Goal: Information Seeking & Learning: Check status

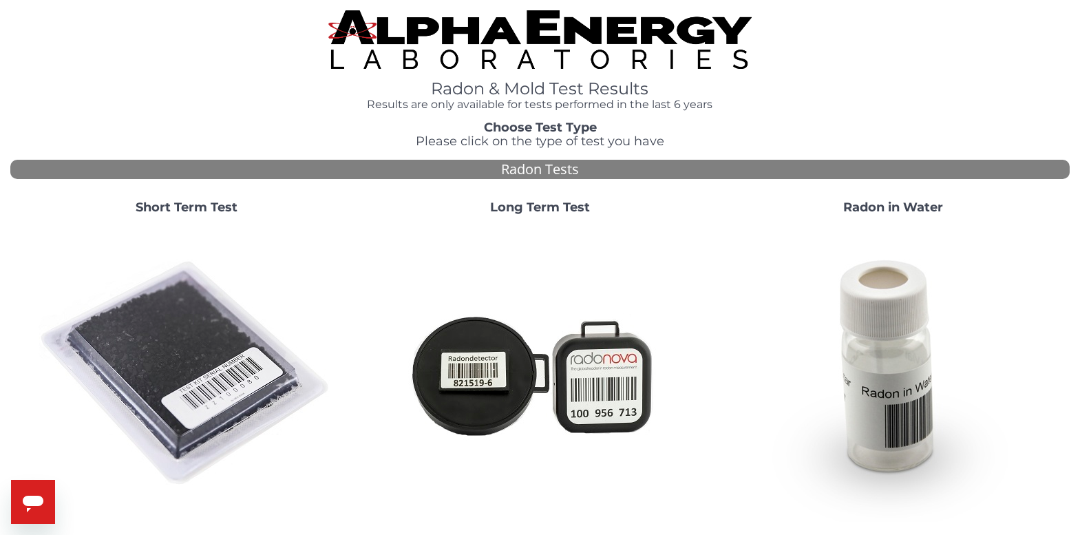
click at [160, 350] on img at bounding box center [187, 374] width 296 height 296
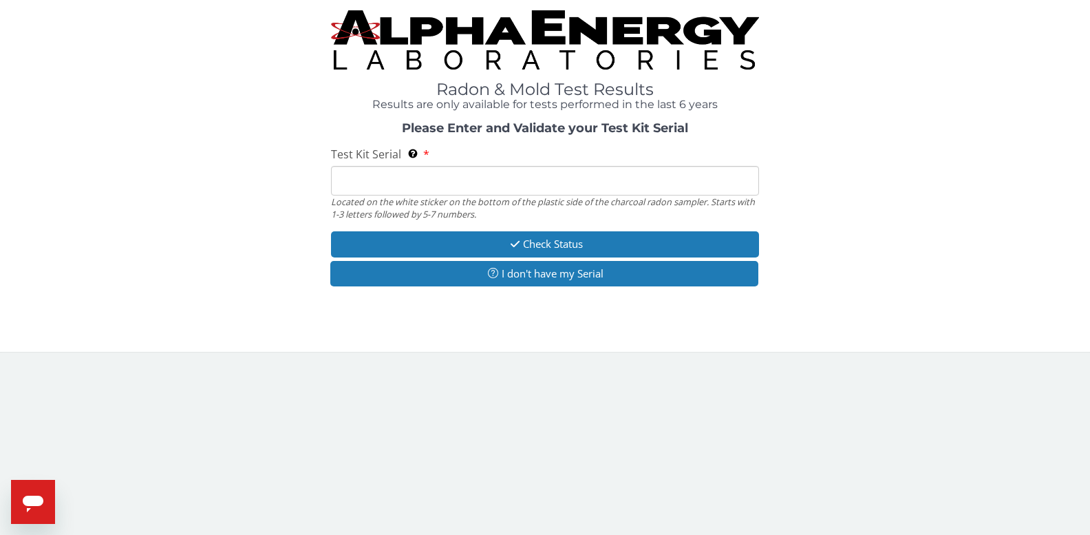
click at [553, 171] on input "Test Kit Serial Located on the white sticker on the bottom of the plastic side …" at bounding box center [545, 181] width 428 height 30
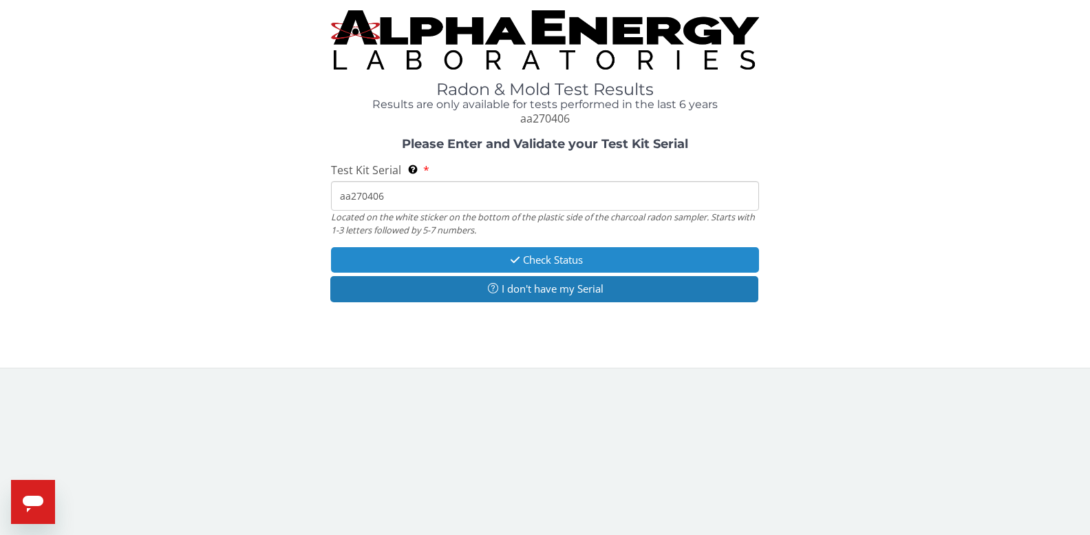
type input "aa270406"
click at [470, 258] on button "Check Status" at bounding box center [545, 259] width 428 height 25
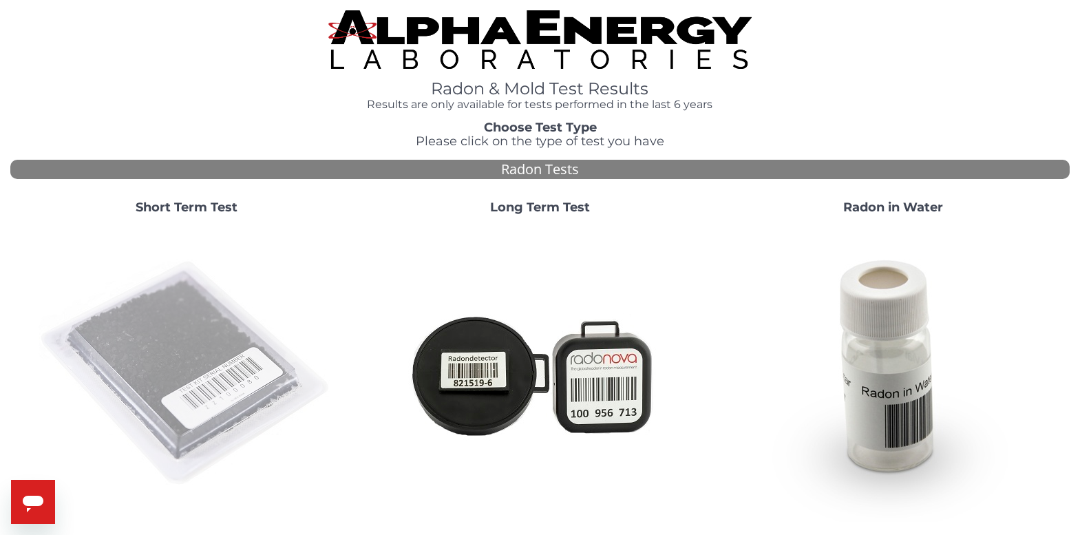
click at [215, 391] on img at bounding box center [187, 374] width 296 height 296
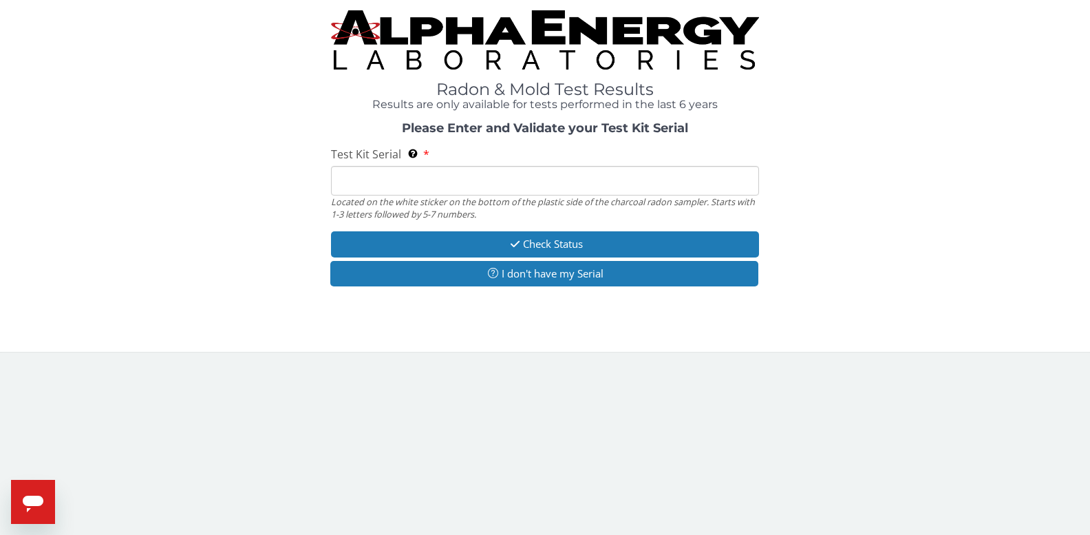
click at [420, 184] on input "Test Kit Serial Located on the white sticker on the bottom of the plastic side …" at bounding box center [545, 181] width 428 height 30
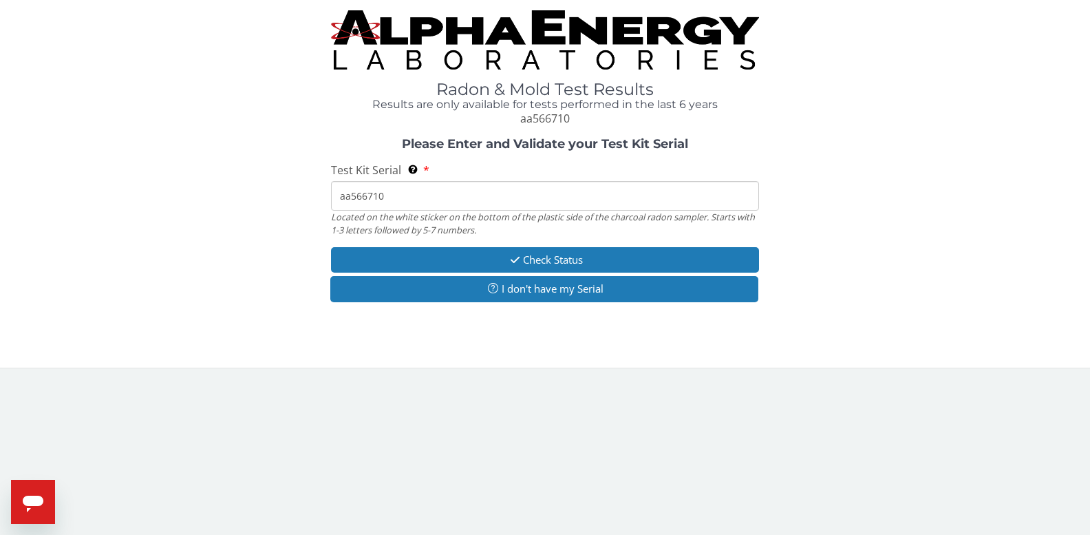
type input "aa566710"
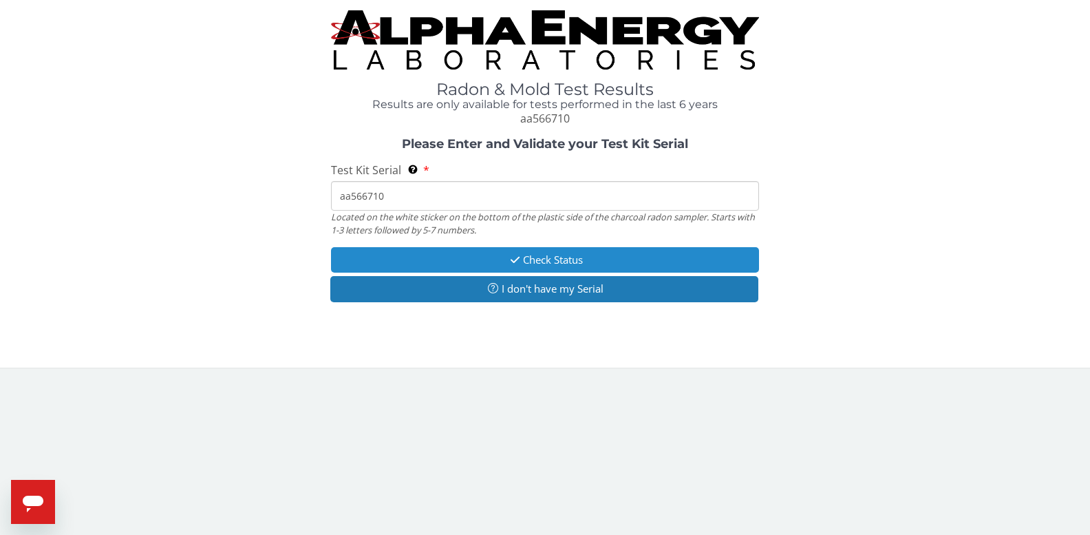
click at [518, 257] on icon "button" at bounding box center [515, 260] width 16 height 10
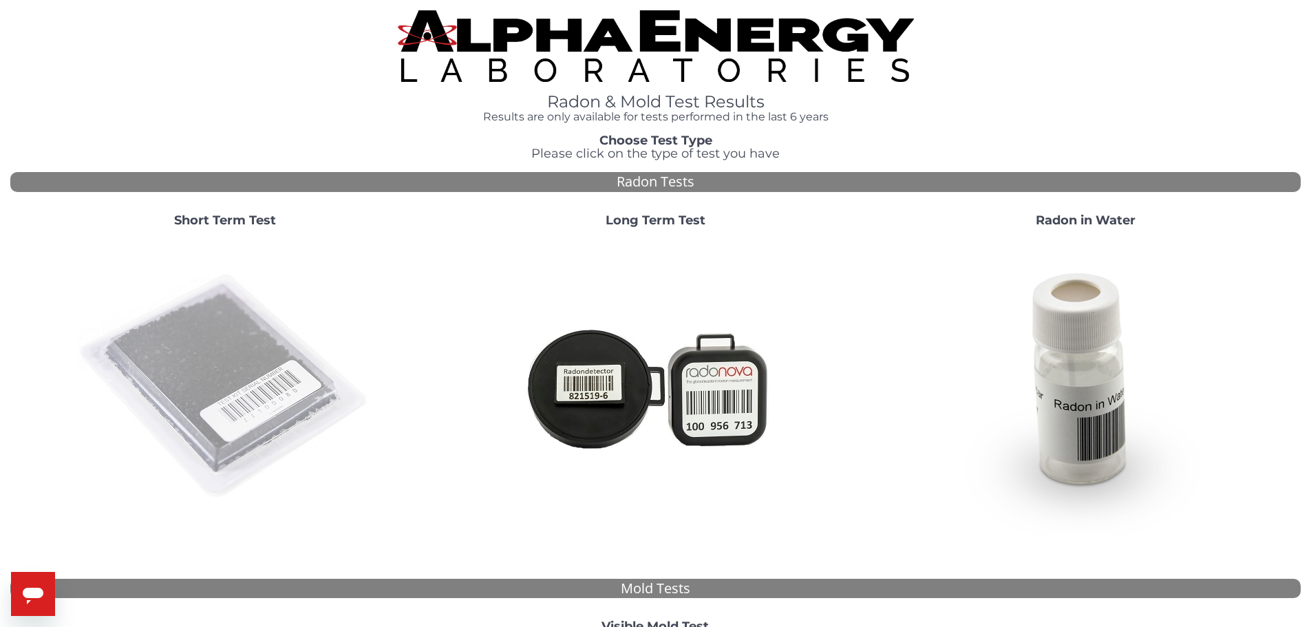
click at [208, 392] on img at bounding box center [225, 387] width 296 height 296
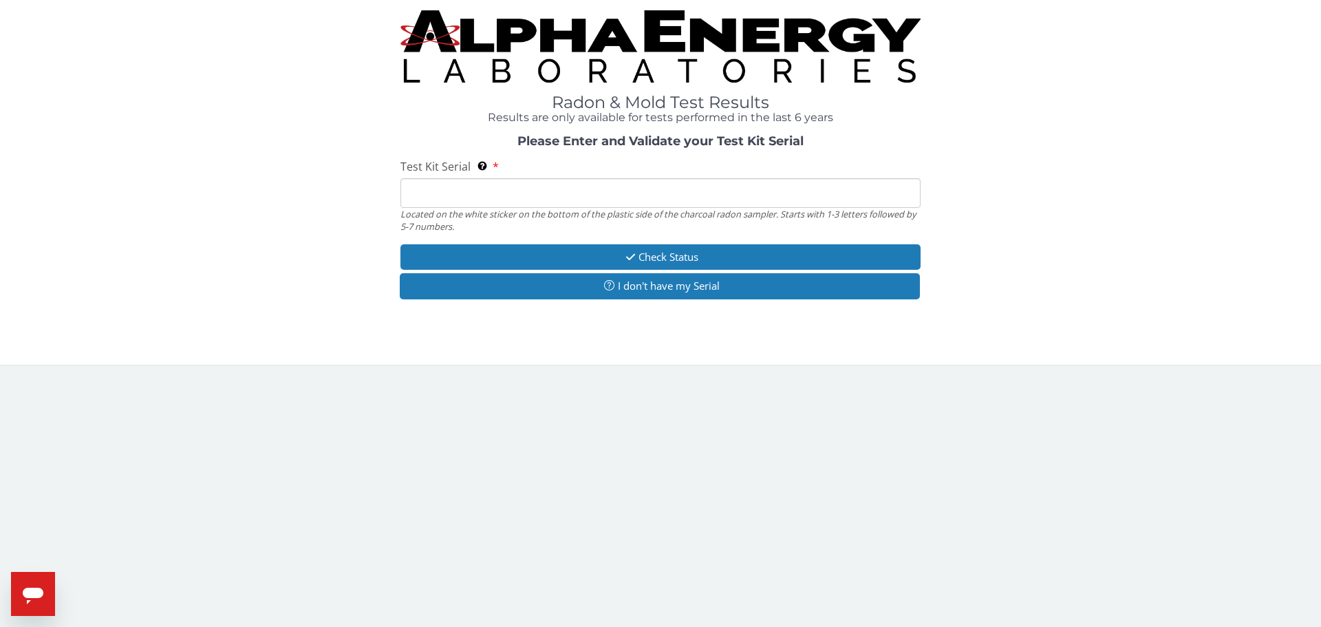
click at [451, 194] on input "Test Kit Serial Located on the white sticker on the bottom of the plastic side …" at bounding box center [660, 193] width 520 height 30
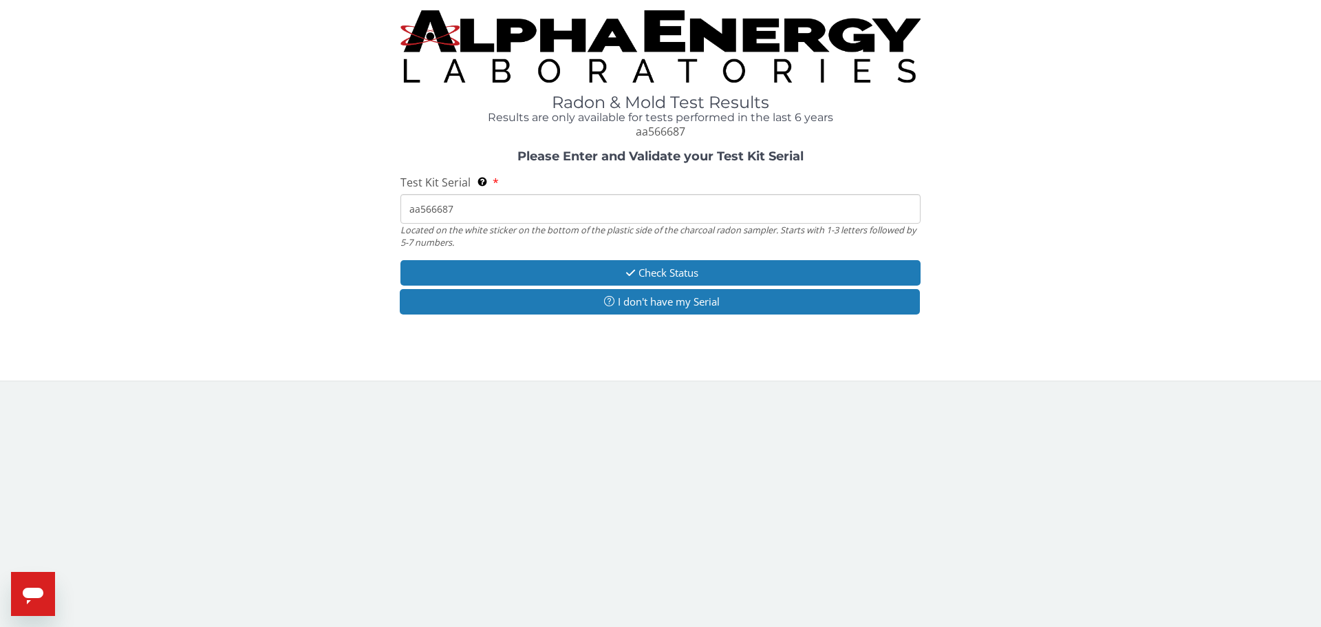
type input "aa566687"
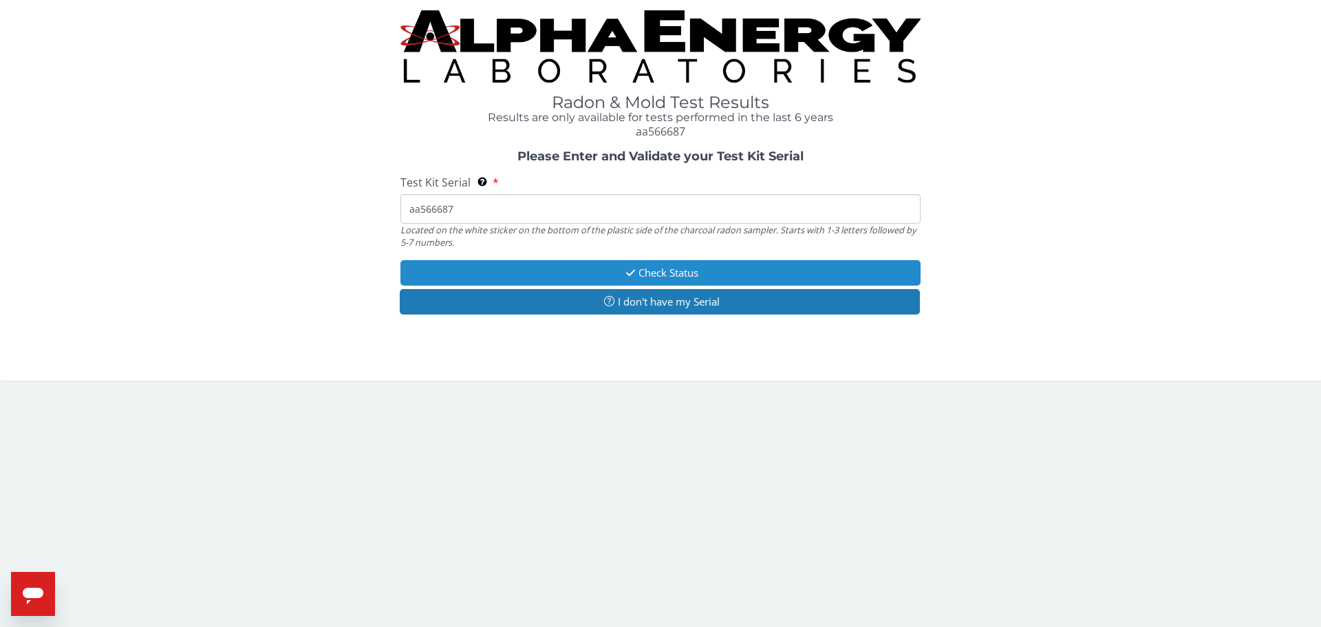
click at [546, 269] on button "Check Status" at bounding box center [660, 272] width 520 height 25
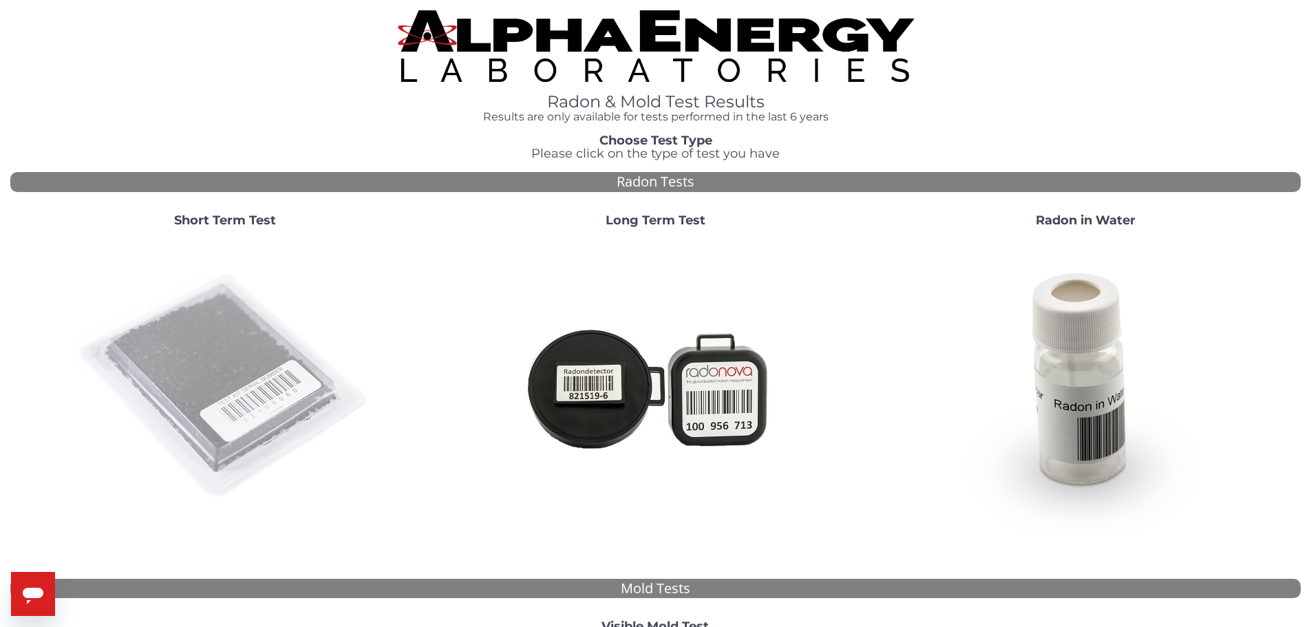
click at [221, 352] on img at bounding box center [225, 387] width 296 height 296
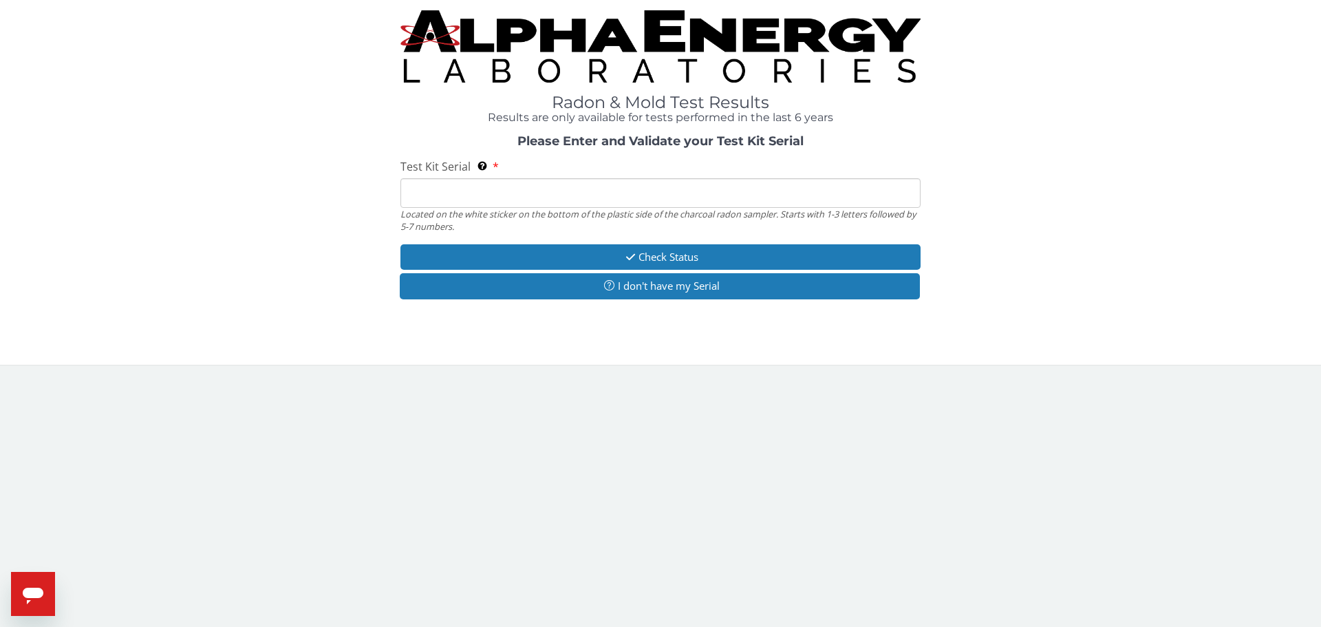
click at [430, 190] on input "Test Kit Serial Located on the white sticker on the bottom of the plastic side …" at bounding box center [660, 193] width 520 height 30
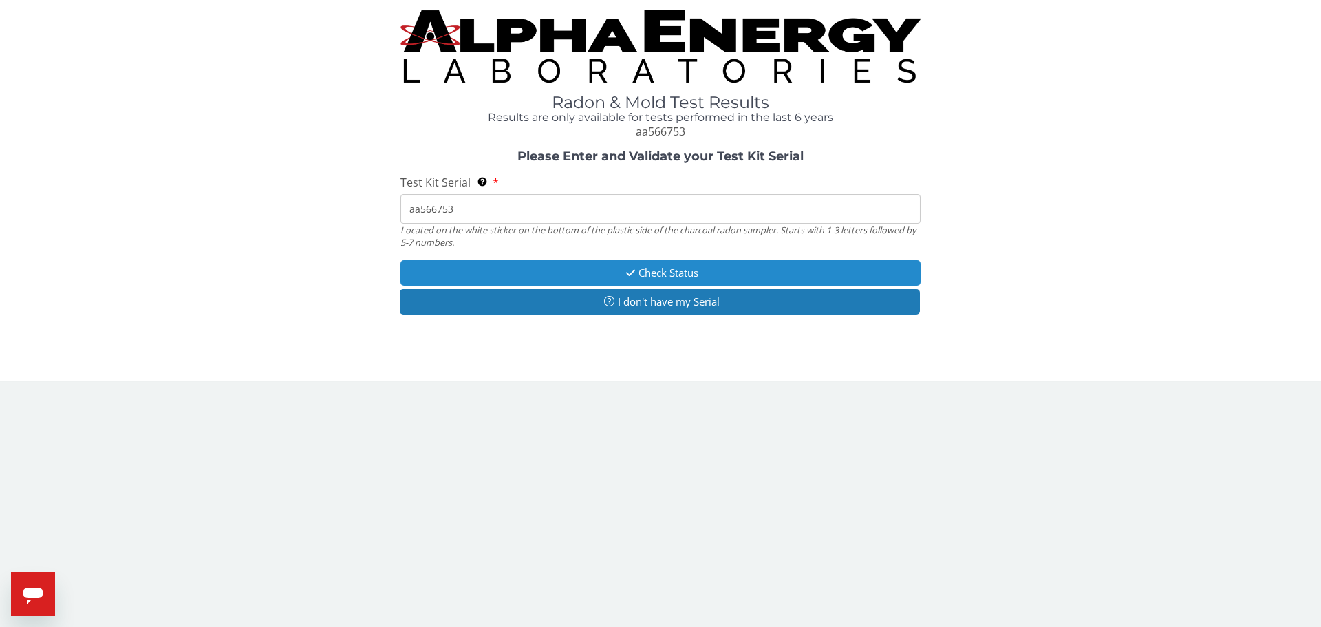
type input "aa566753"
click at [619, 270] on button "Check Status" at bounding box center [660, 272] width 520 height 25
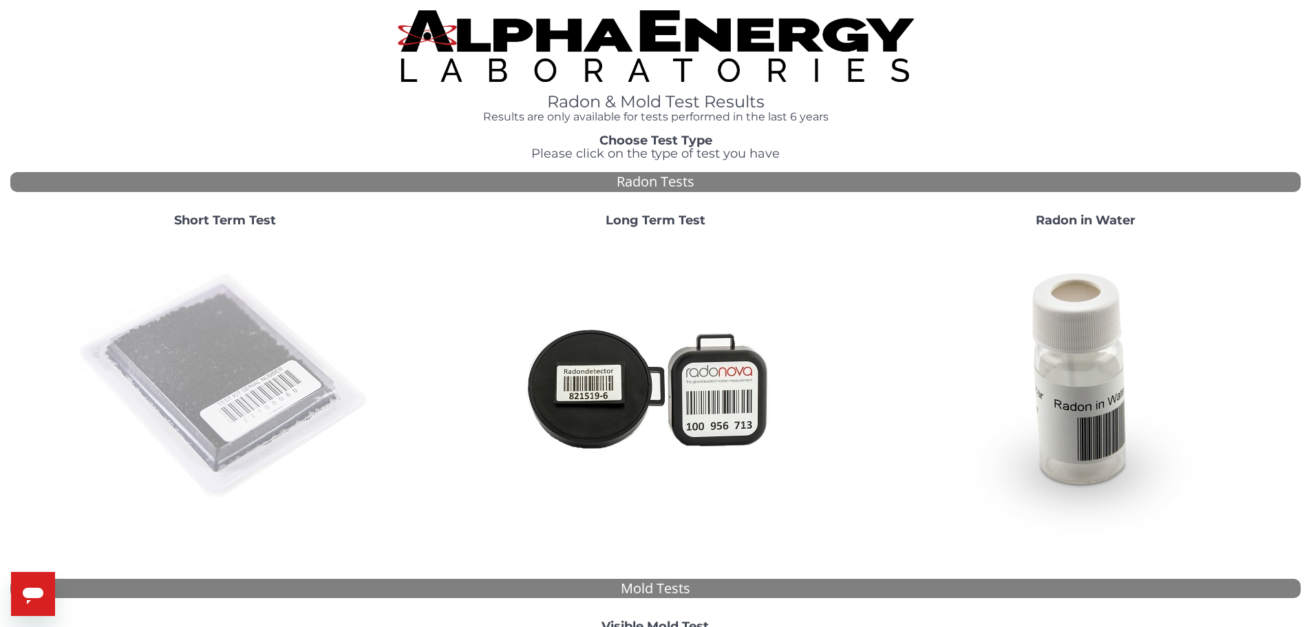
click at [275, 336] on img at bounding box center [225, 387] width 296 height 296
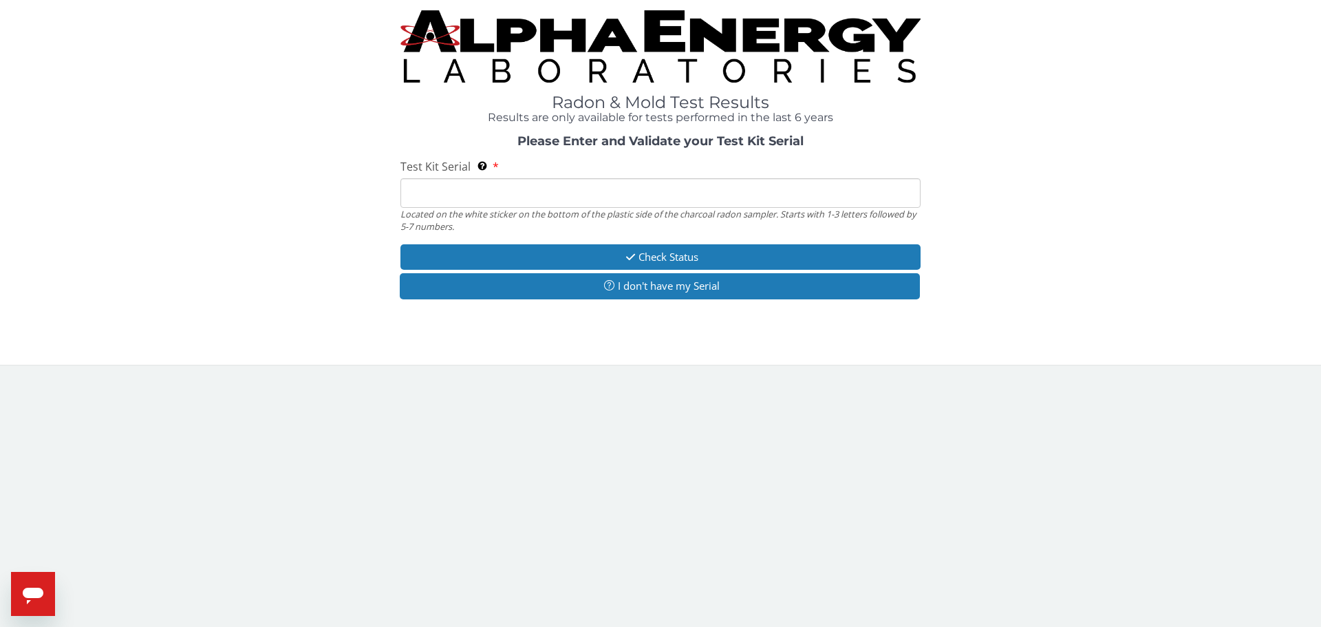
click at [453, 175] on div "Test Kit Serial Located on the white sticker on the bottom of the plastic side …" at bounding box center [660, 196] width 520 height 74
click at [455, 191] on input "Test Kit Serial Located on the white sticker on the bottom of the plastic side …" at bounding box center [660, 193] width 520 height 30
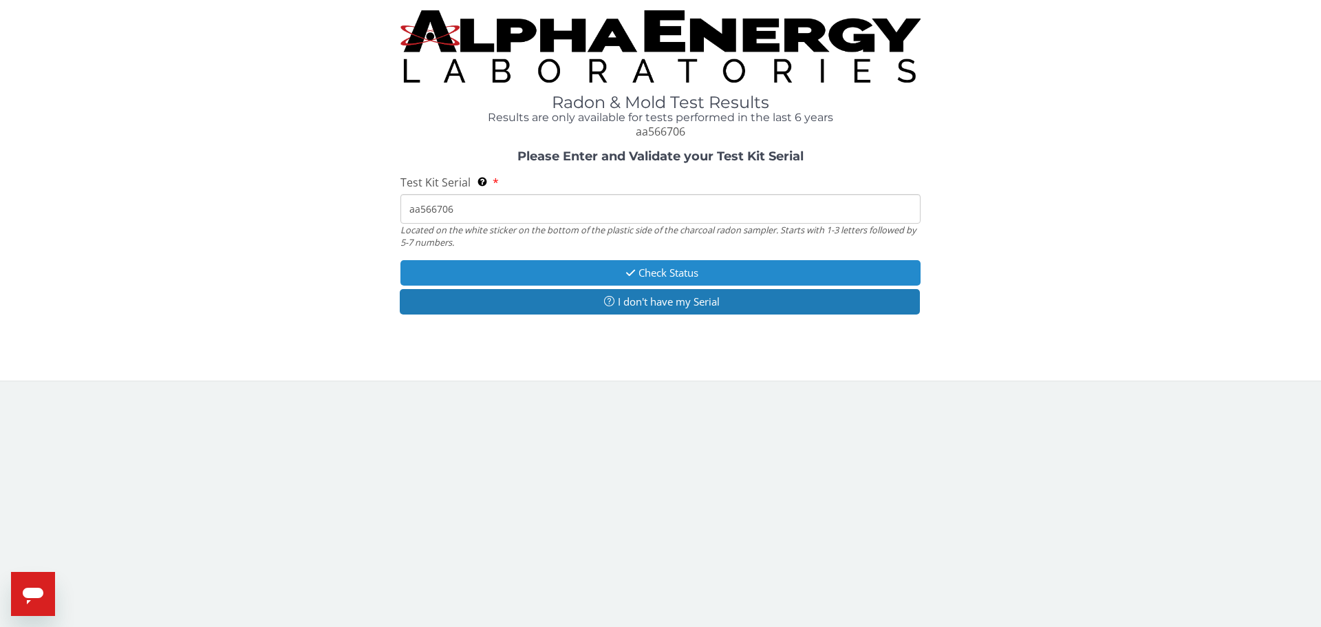
type input "aa566706"
click at [571, 261] on button "Check Status" at bounding box center [660, 272] width 520 height 25
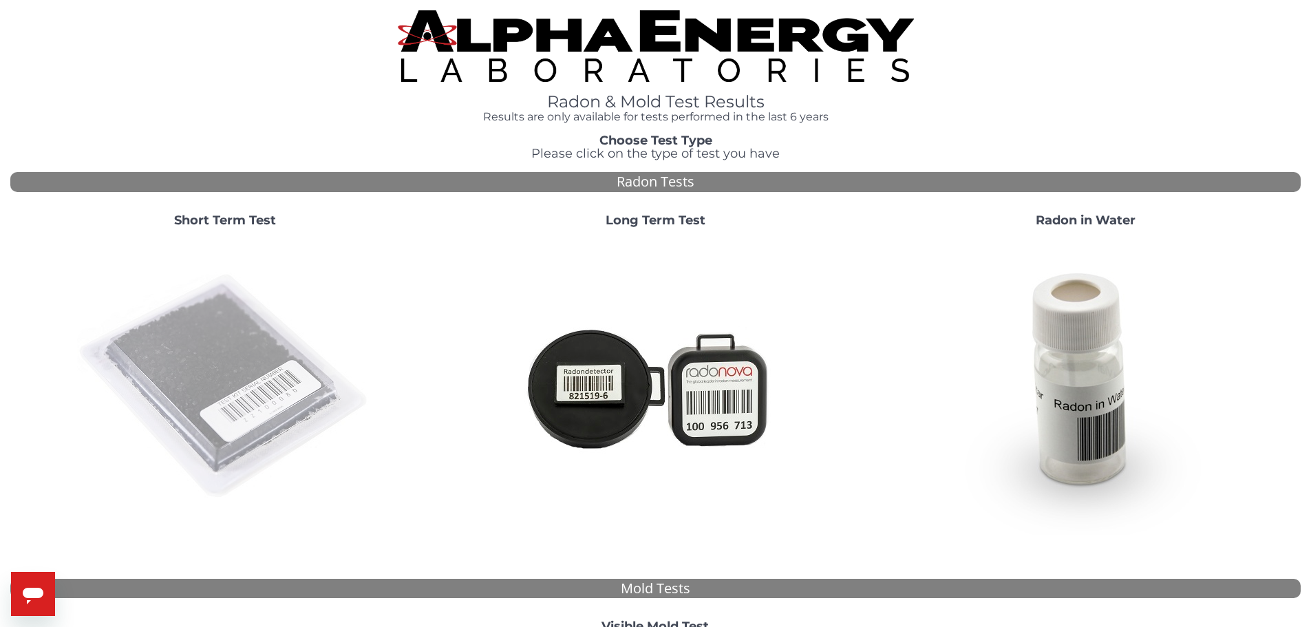
click at [239, 328] on img at bounding box center [225, 387] width 296 height 296
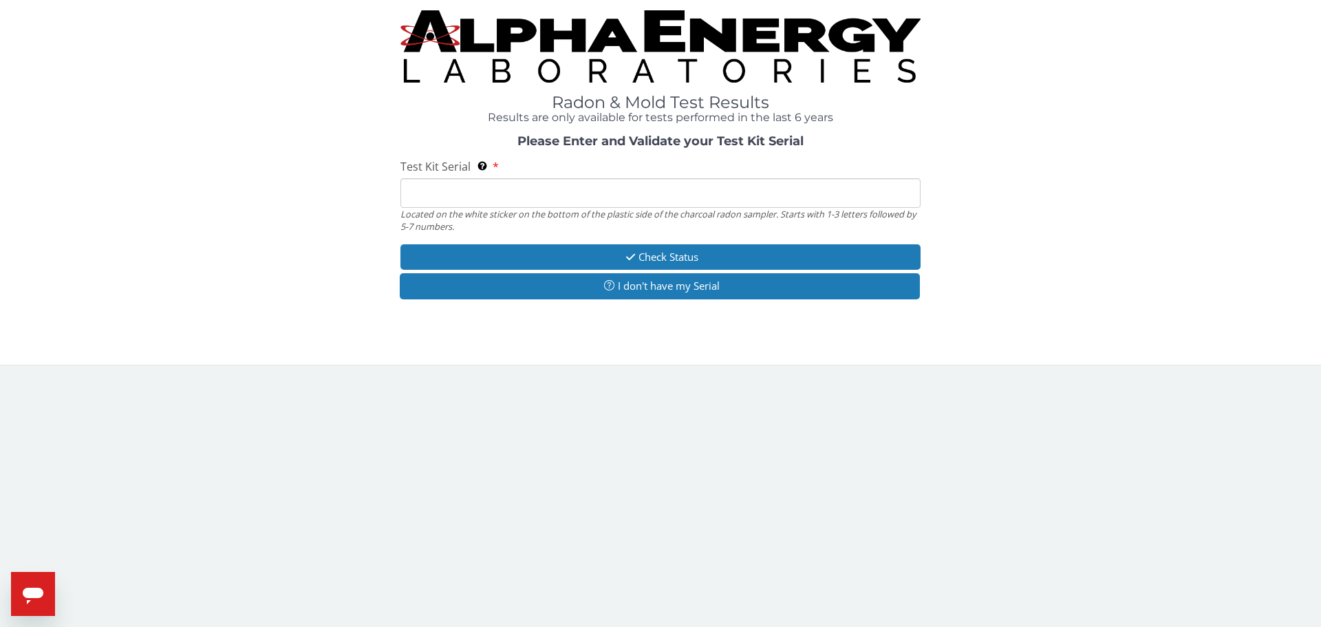
click at [414, 200] on input "Test Kit Serial Located on the white sticker on the bottom of the plastic side …" at bounding box center [660, 193] width 520 height 30
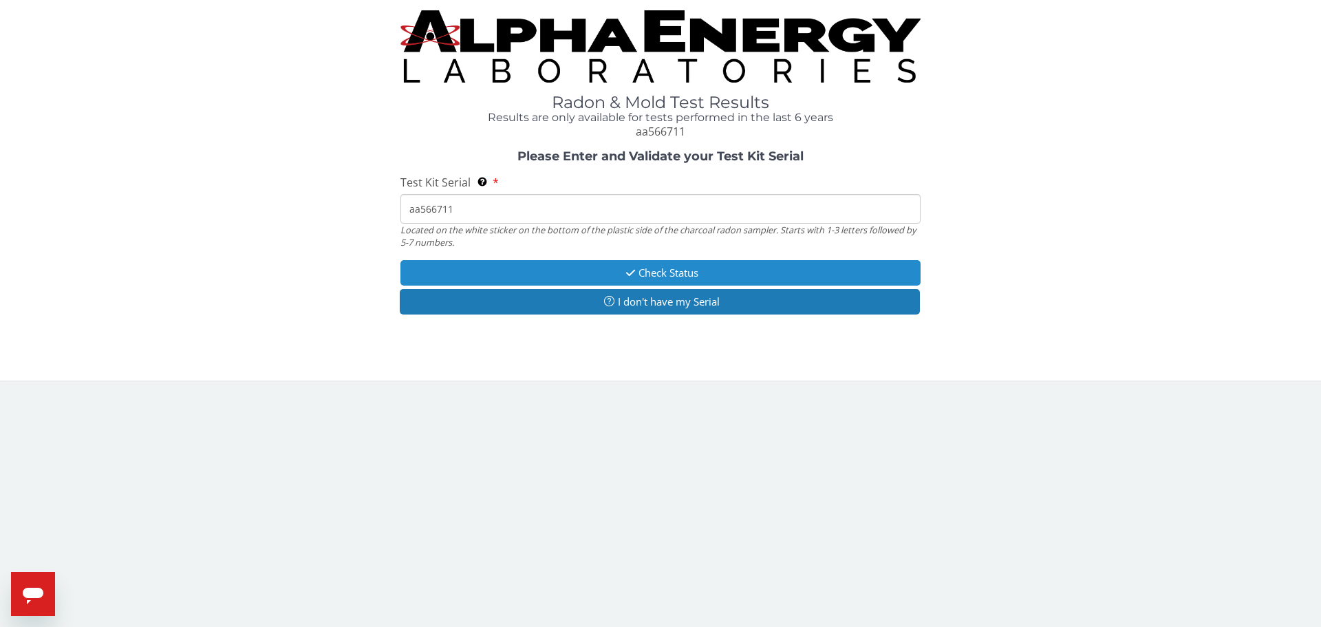
type input "aa566711"
click at [625, 270] on icon "button" at bounding box center [631, 273] width 16 height 10
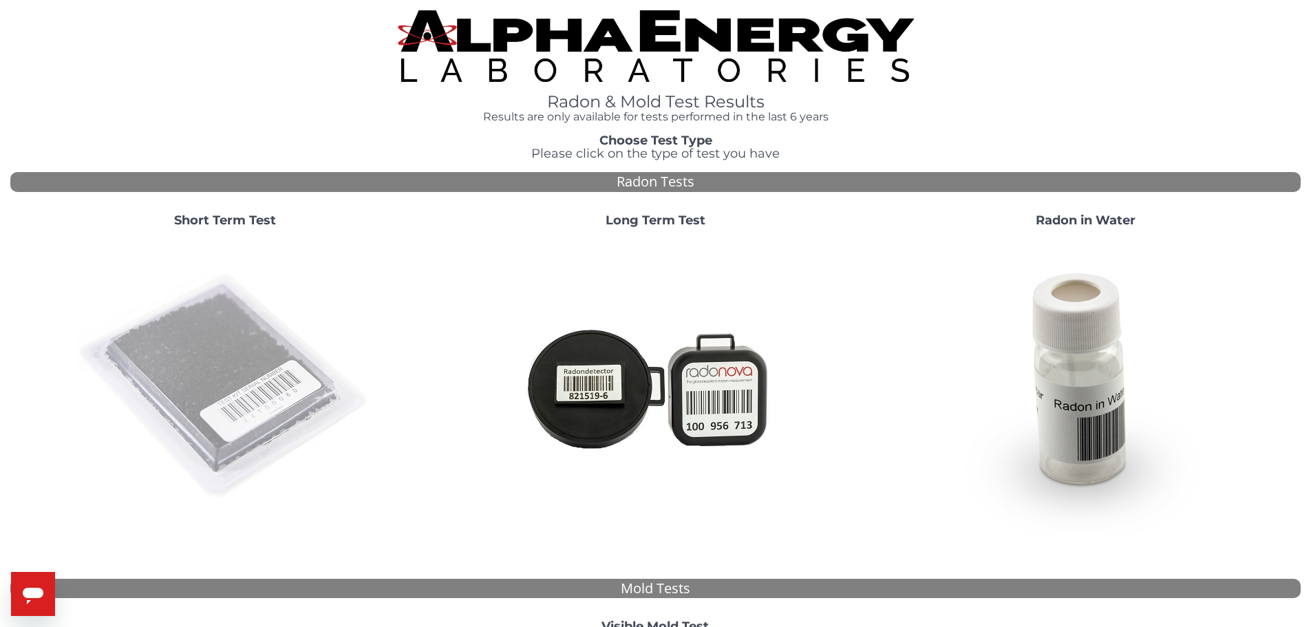
click at [242, 338] on img at bounding box center [225, 387] width 296 height 296
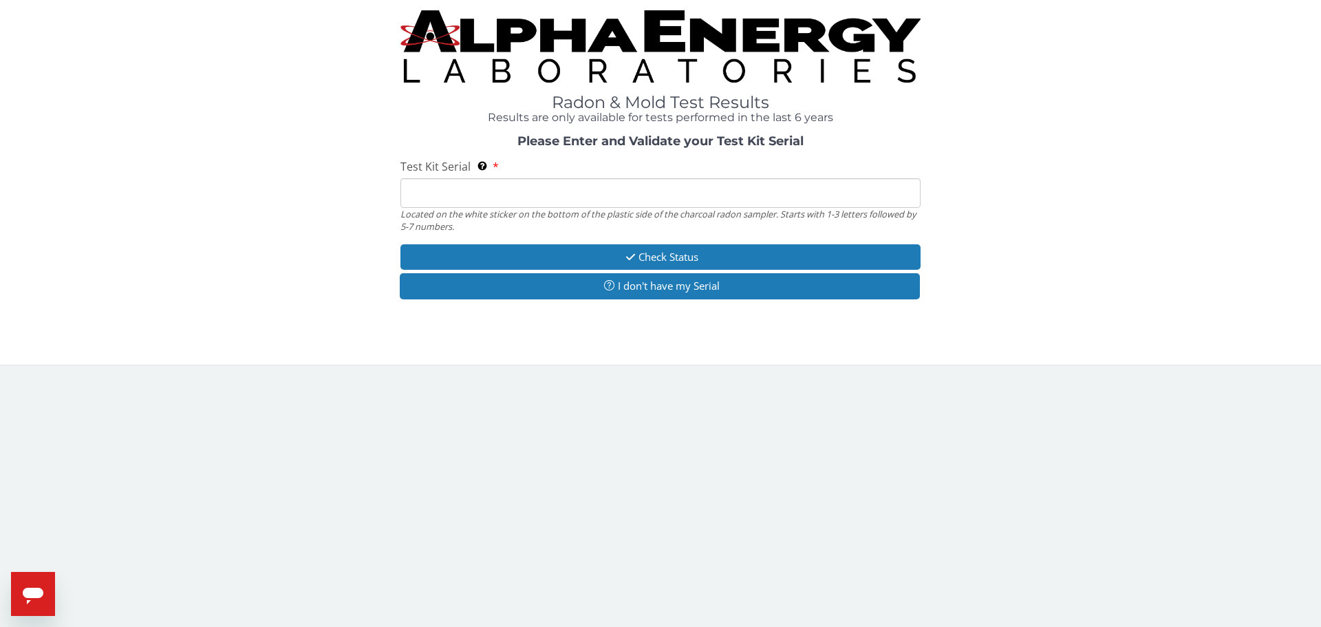
click at [449, 186] on input "Test Kit Serial Located on the white sticker on the bottom of the plastic side …" at bounding box center [660, 193] width 520 height 30
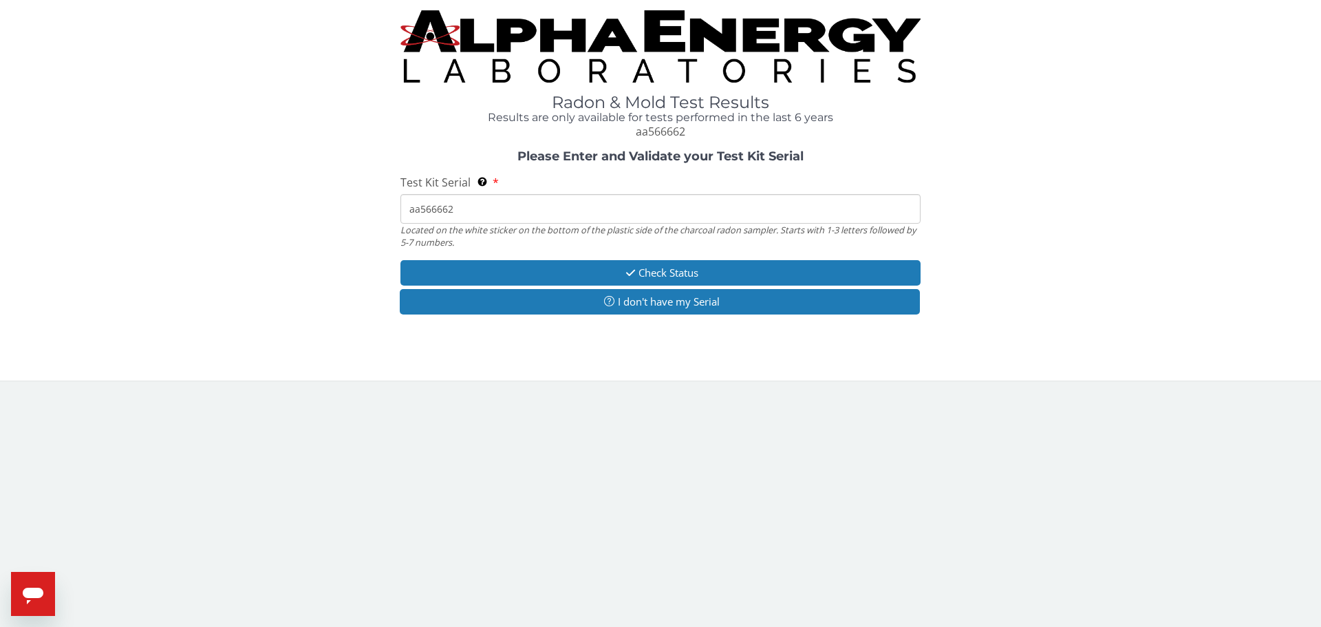
type input "aa566662"
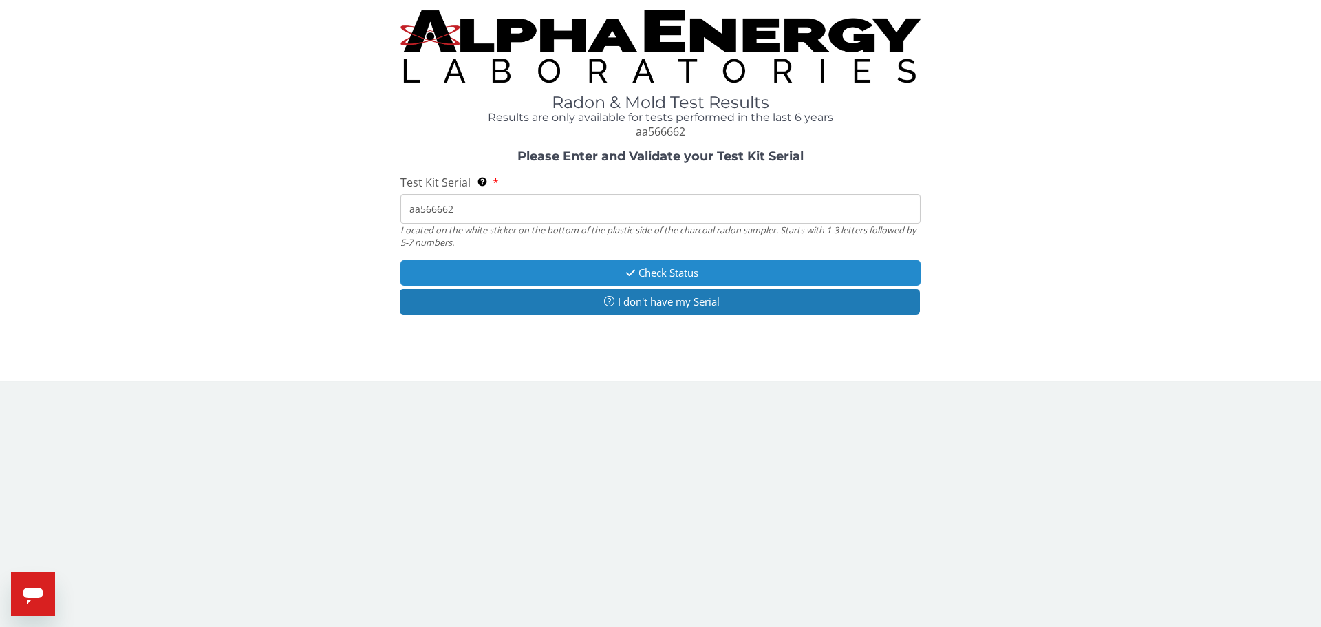
click at [636, 260] on button "Check Status" at bounding box center [660, 272] width 520 height 25
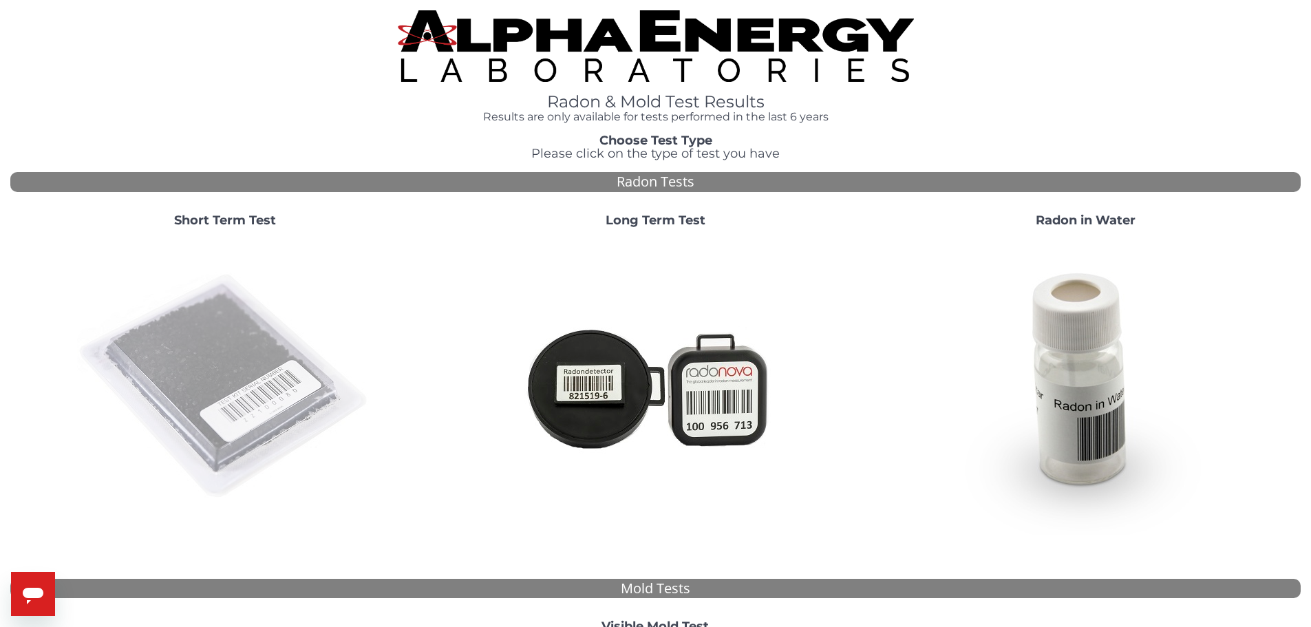
click at [189, 360] on img at bounding box center [225, 387] width 296 height 296
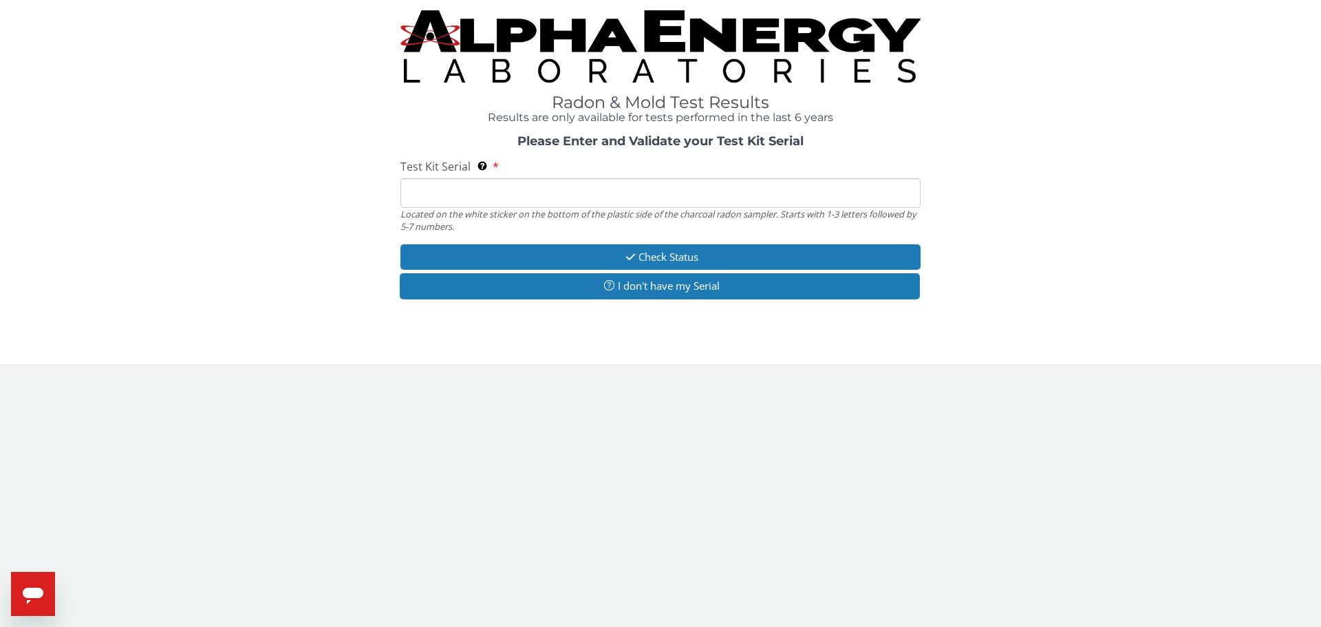
click at [434, 197] on input "Test Kit Serial Located on the white sticker on the bottom of the plastic side …" at bounding box center [660, 193] width 520 height 30
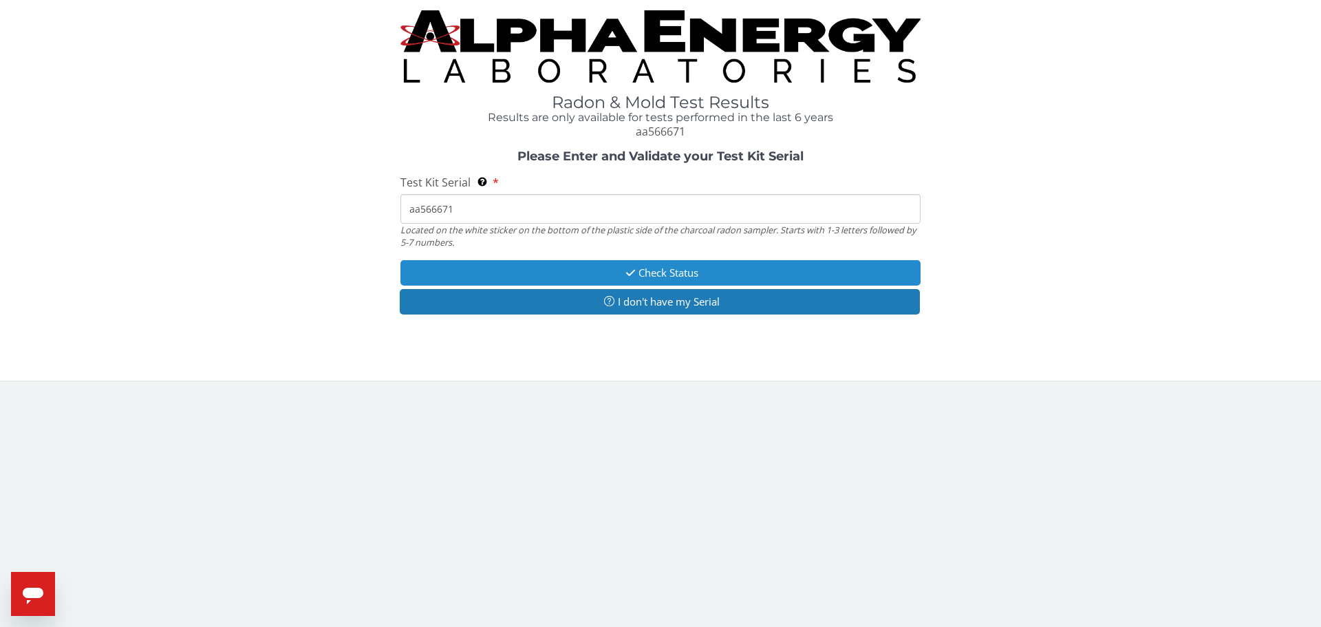
type input "aa566671"
click at [659, 276] on button "Check Status" at bounding box center [660, 272] width 520 height 25
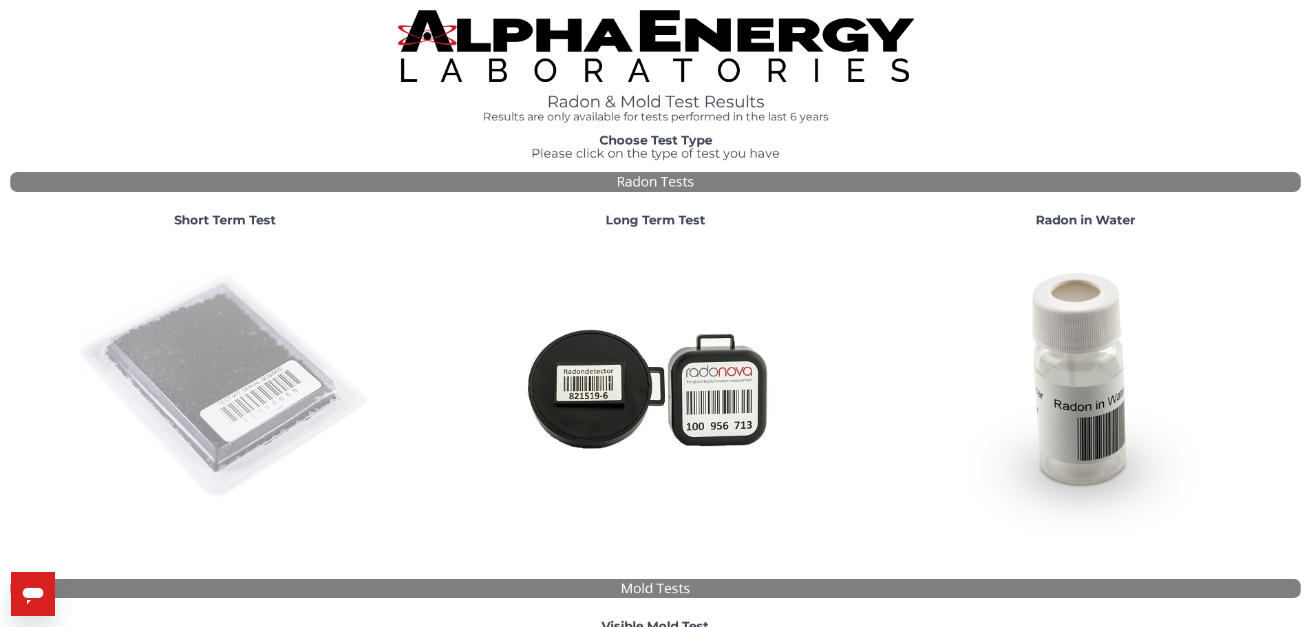
click at [236, 357] on img at bounding box center [225, 387] width 296 height 296
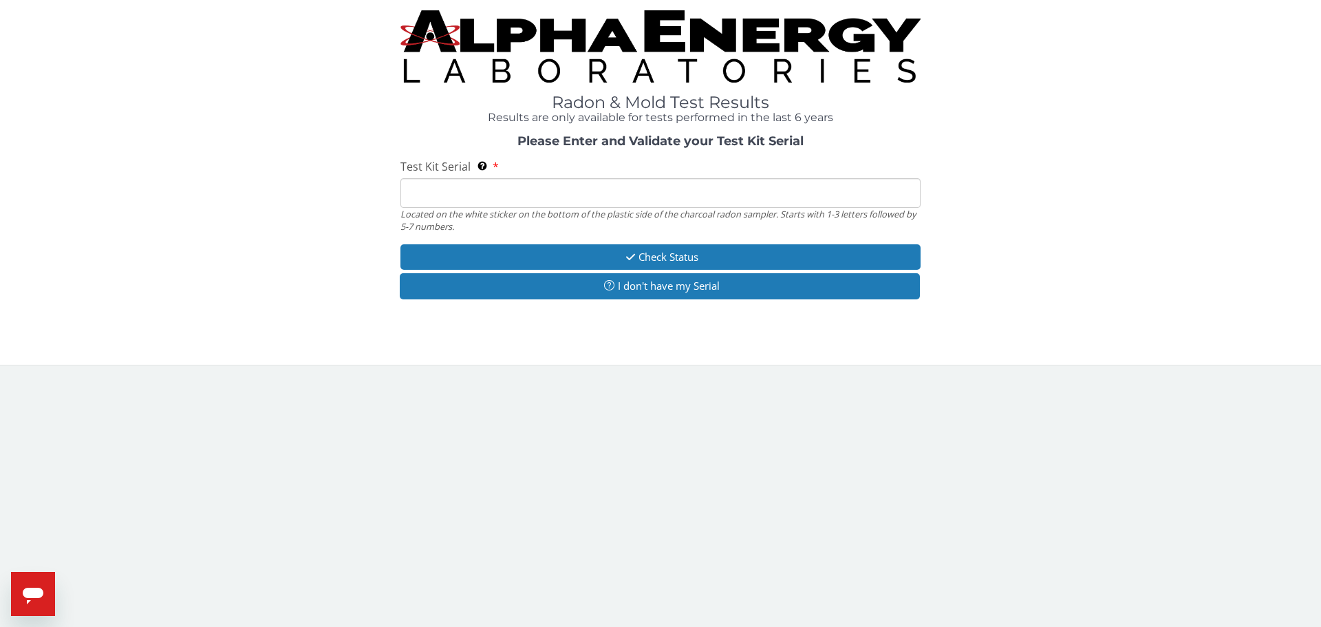
click at [438, 185] on input "Test Kit Serial Located on the white sticker on the bottom of the plastic side …" at bounding box center [660, 193] width 520 height 30
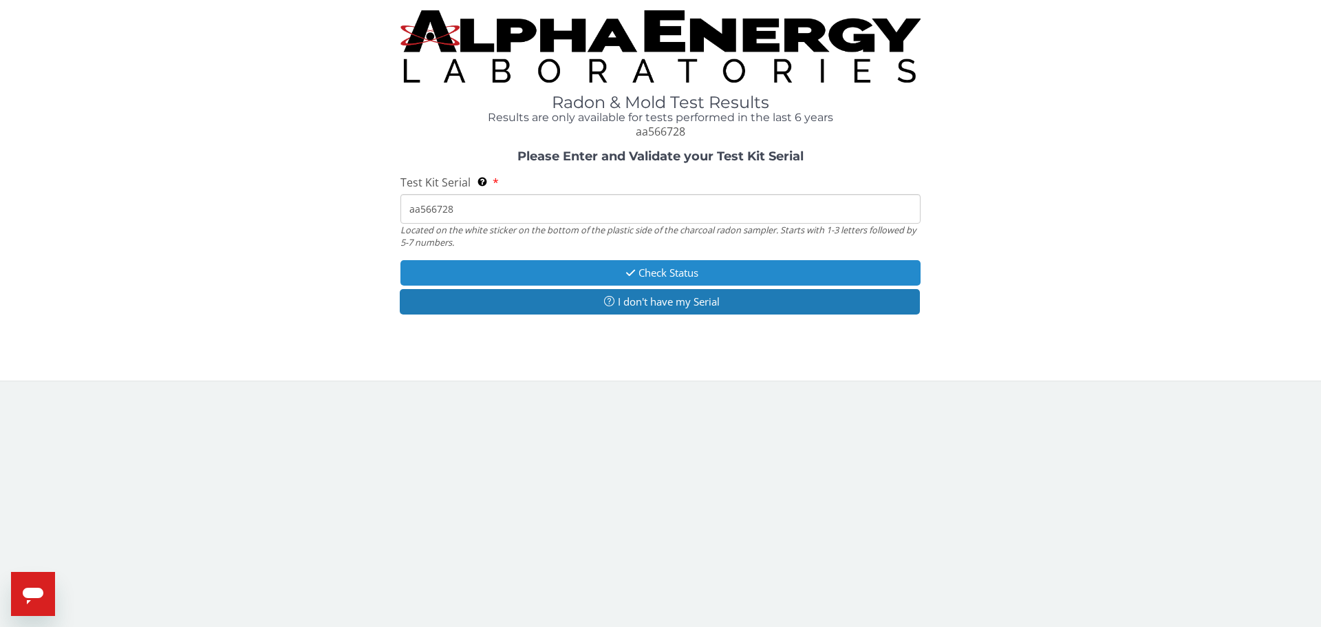
type input "aa566728"
click at [594, 266] on button "Check Status" at bounding box center [660, 272] width 520 height 25
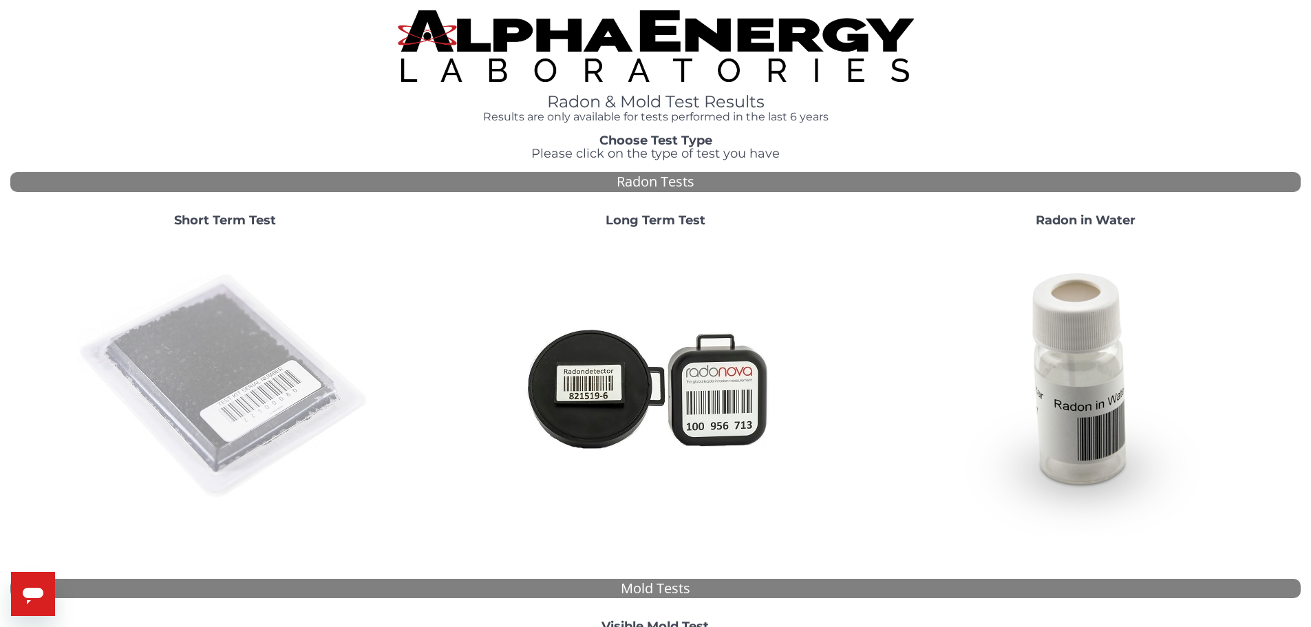
click at [248, 403] on img at bounding box center [225, 387] width 296 height 296
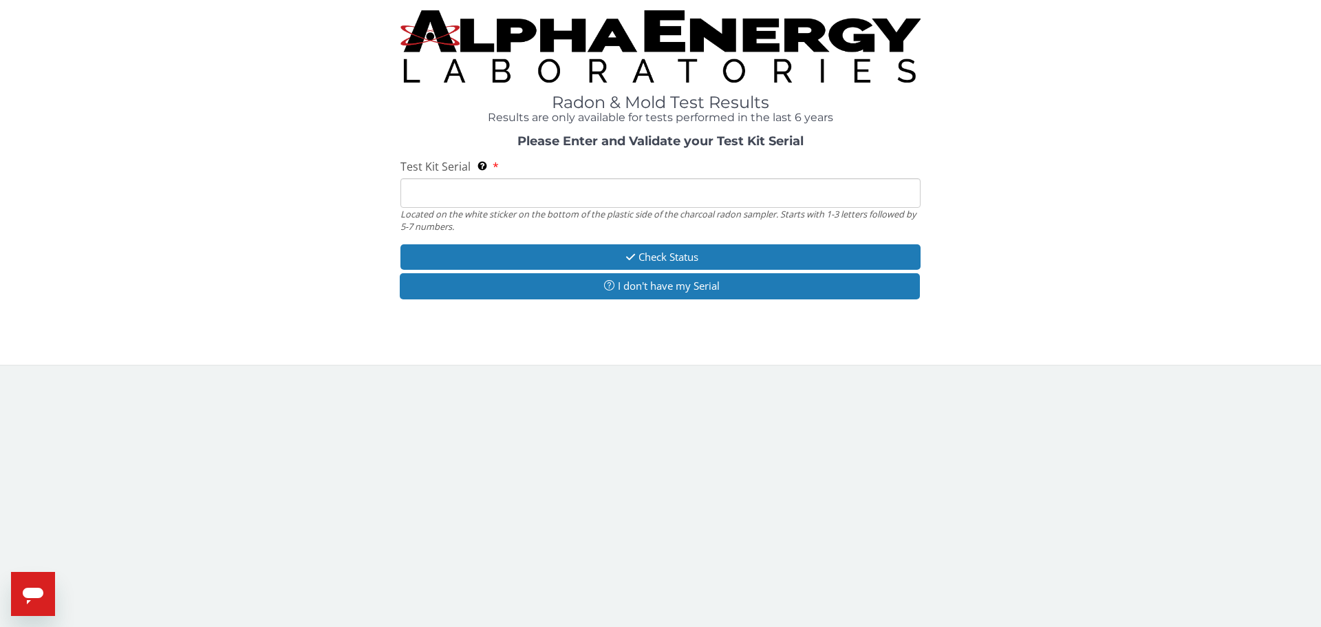
click at [464, 193] on input "Test Kit Serial Located on the white sticker on the bottom of the plastic side …" at bounding box center [660, 193] width 520 height 30
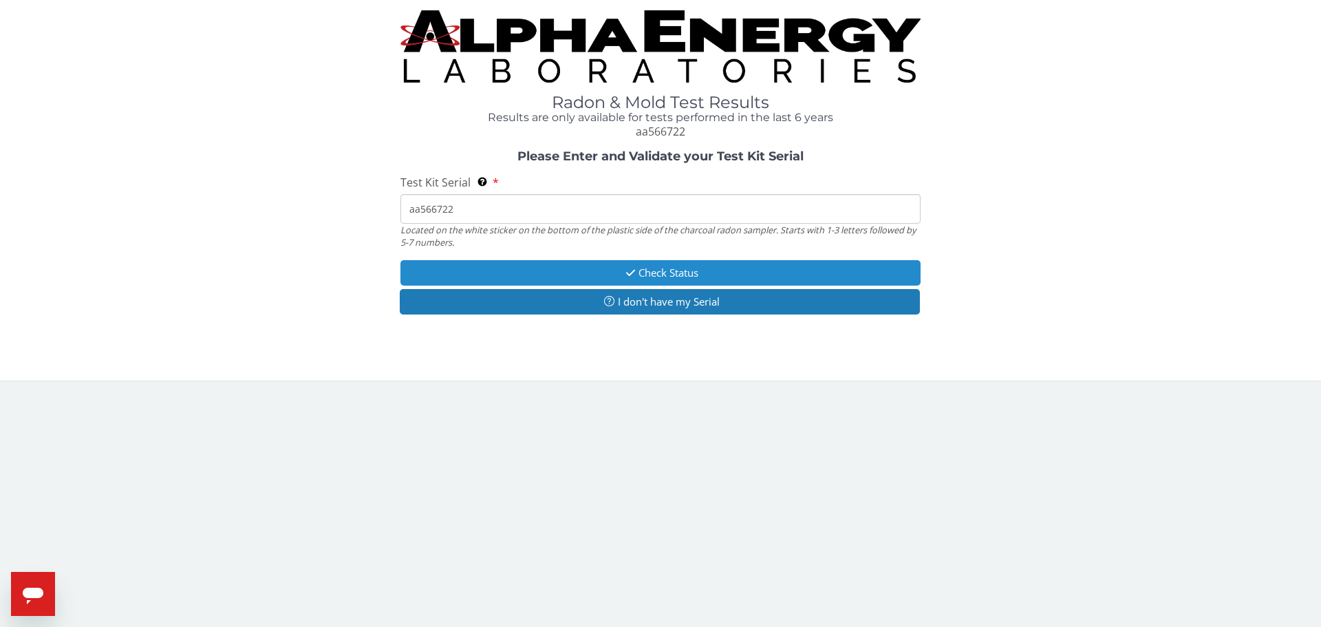
type input "aa566722"
click at [582, 261] on button "Check Status" at bounding box center [660, 272] width 520 height 25
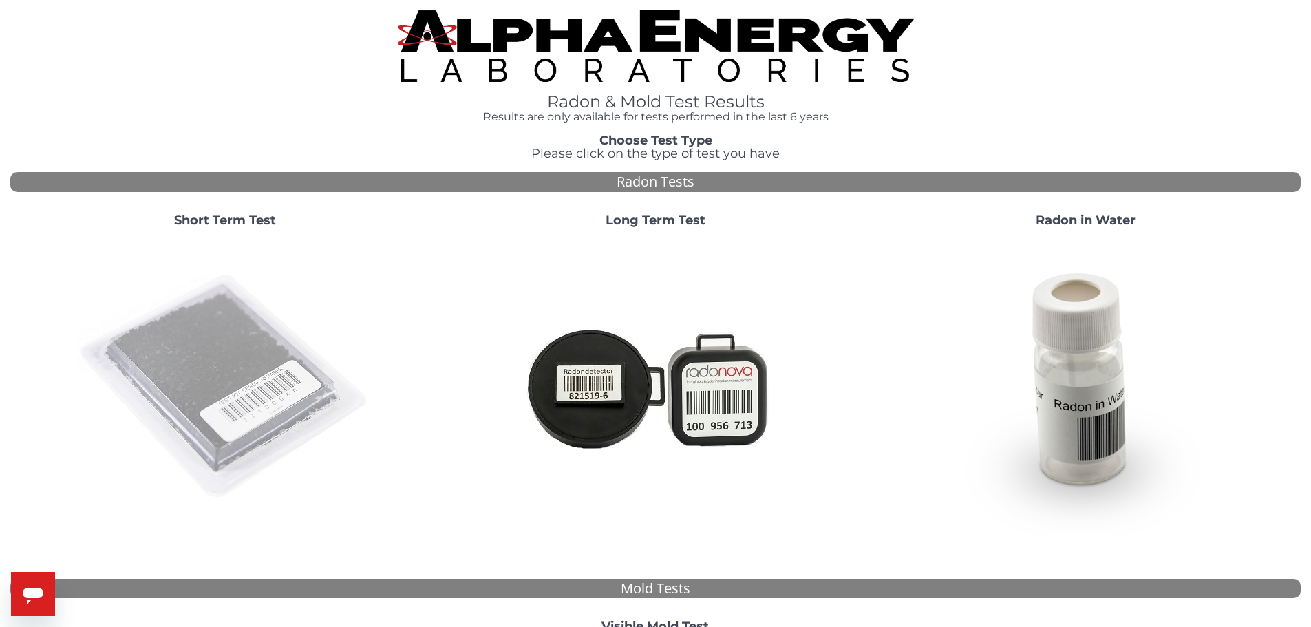
click at [192, 361] on img at bounding box center [225, 387] width 296 height 296
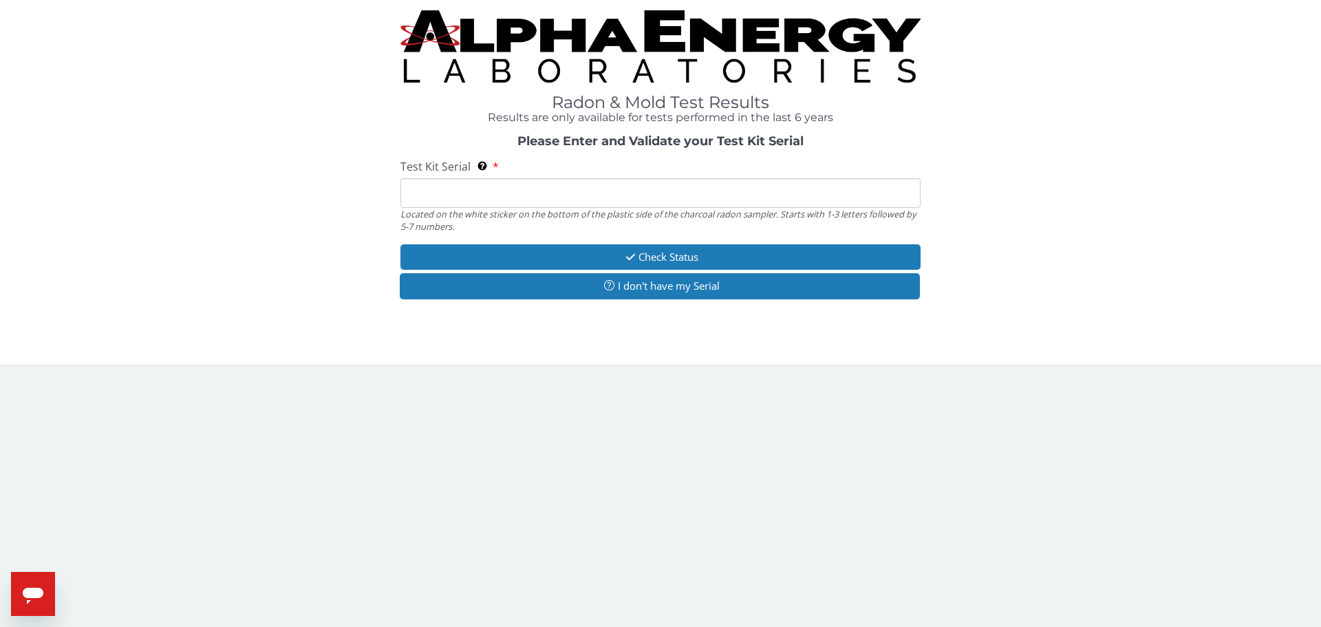
click at [493, 191] on input "Test Kit Serial Located on the white sticker on the bottom of the plastic side …" at bounding box center [660, 193] width 520 height 30
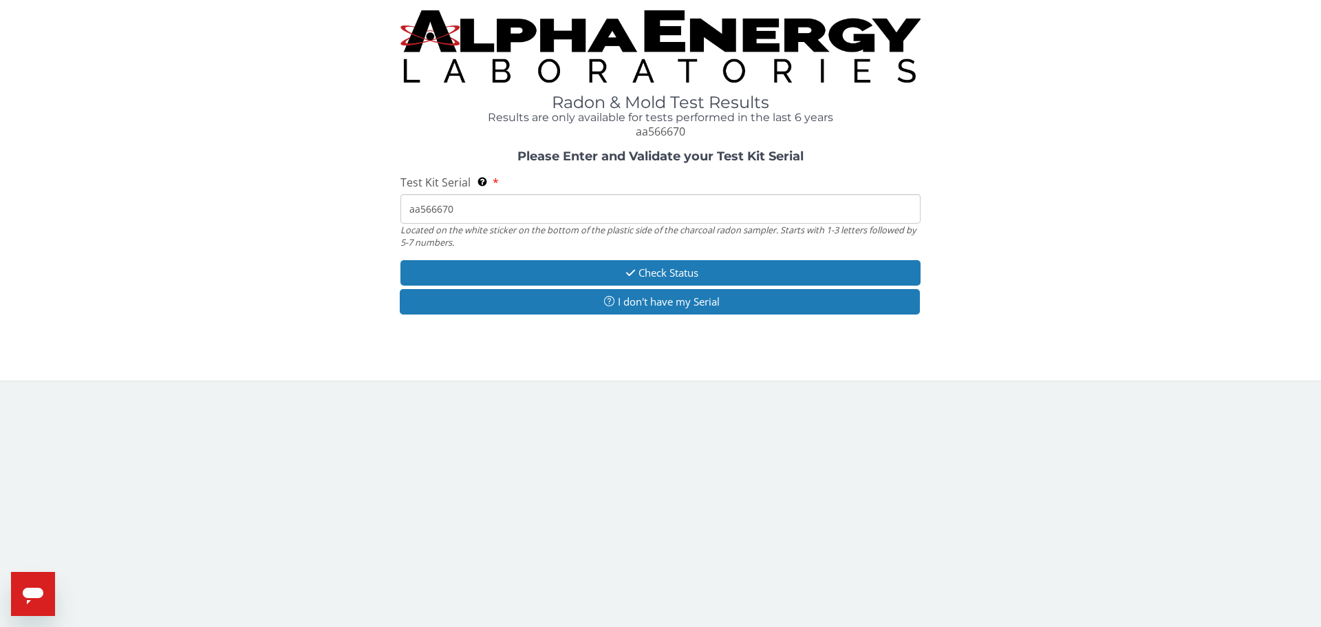
type input "aa566670"
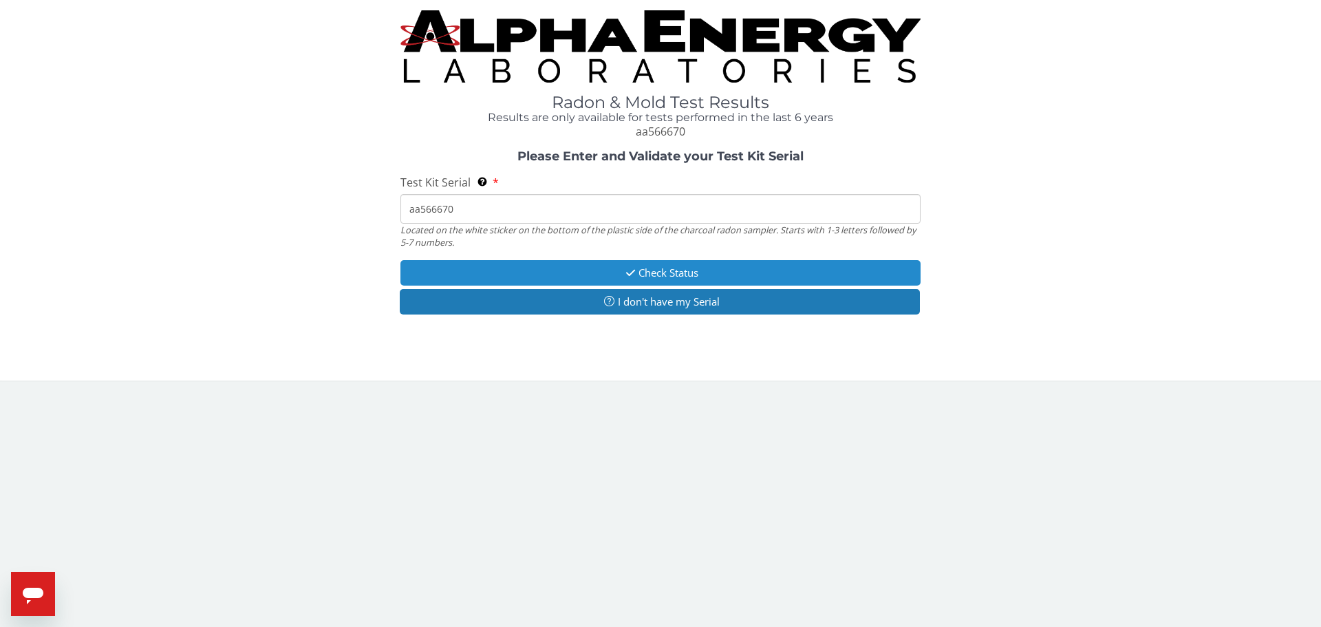
click at [581, 275] on button "Check Status" at bounding box center [660, 272] width 520 height 25
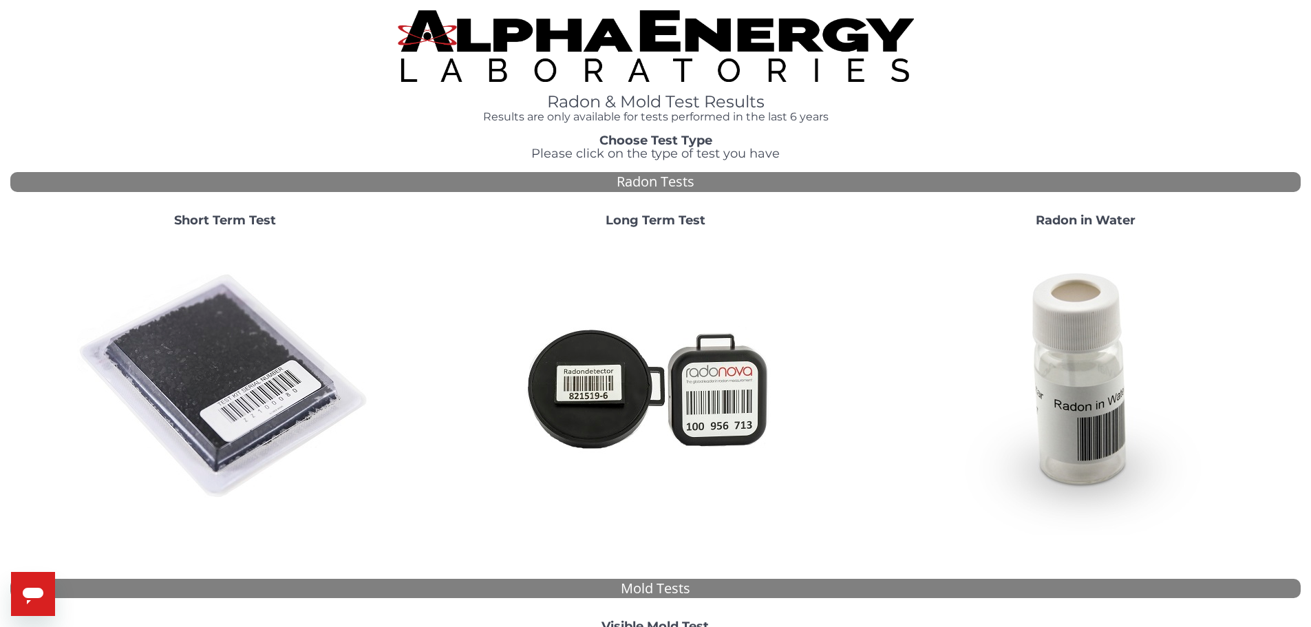
drag, startPoint x: 197, startPoint y: 389, endPoint x: 185, endPoint y: 391, distance: 12.6
click at [196, 389] on img at bounding box center [225, 387] width 296 height 296
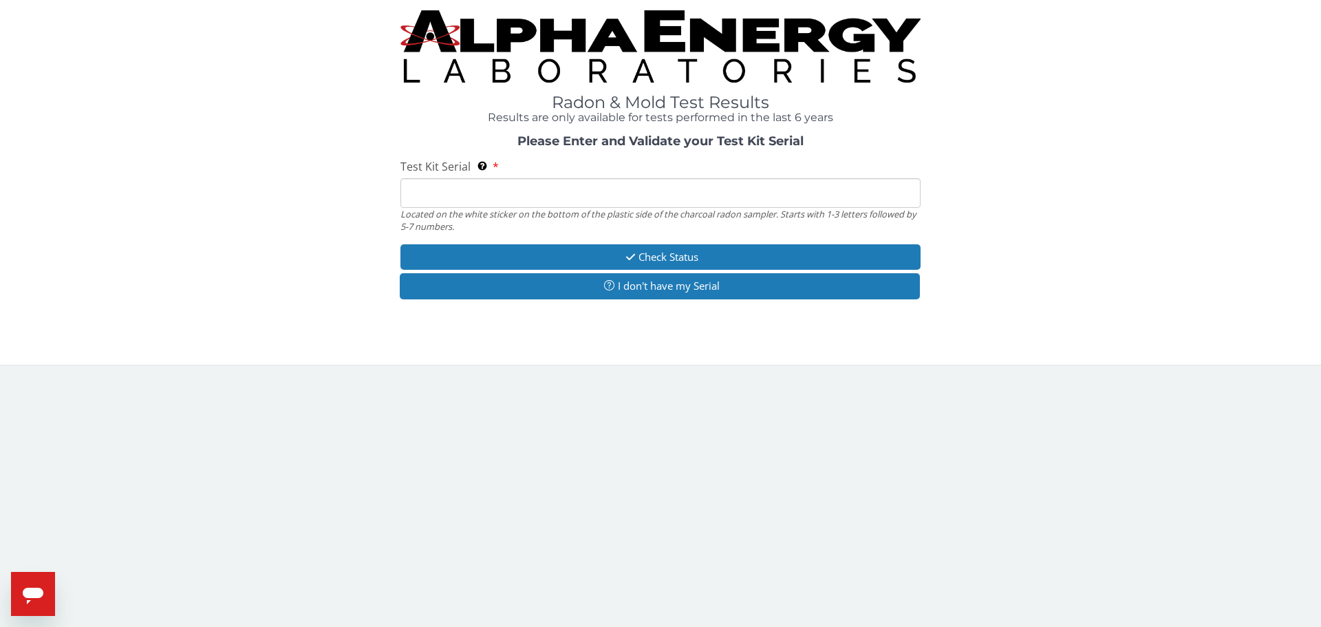
drag, startPoint x: 480, startPoint y: 178, endPoint x: 478, endPoint y: 188, distance: 10.7
click at [478, 188] on div "Test Kit Serial Located on the white sticker on the bottom of the plastic side …" at bounding box center [660, 196] width 520 height 74
click at [458, 211] on div "Located on the white sticker on the bottom of the plastic side of the charcoal …" at bounding box center [660, 220] width 520 height 25
click at [462, 183] on input "Test Kit Serial Located on the white sticker on the bottom of the plastic side …" at bounding box center [660, 193] width 520 height 30
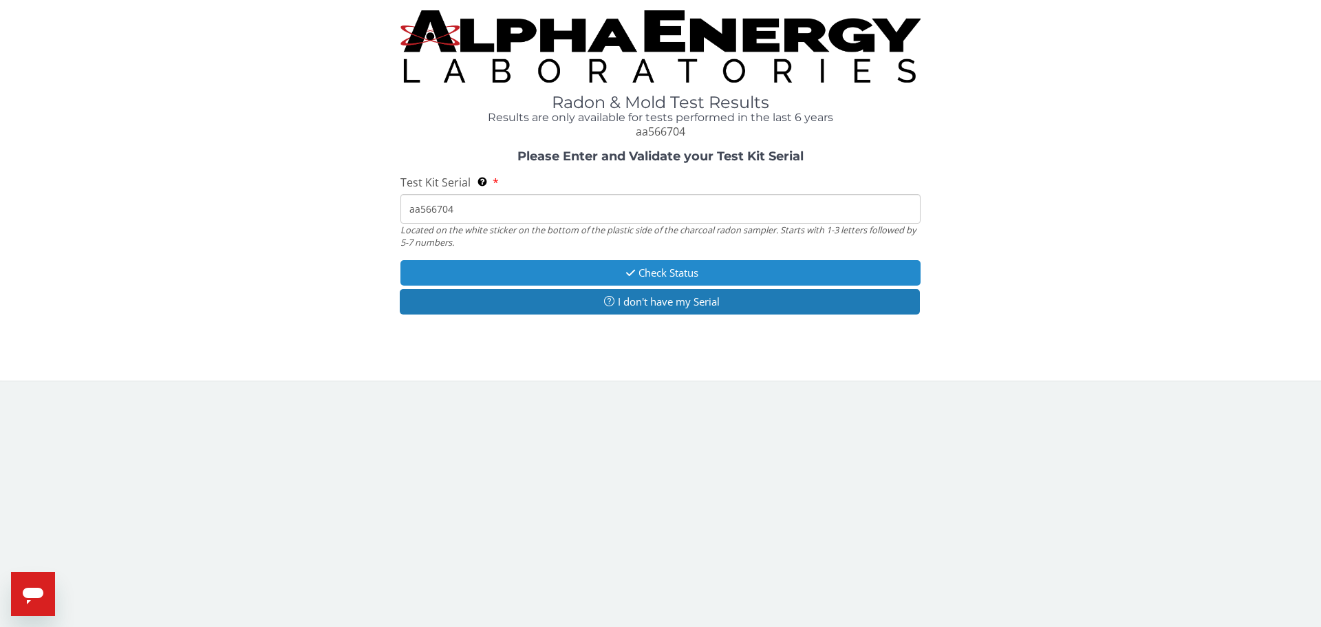
type input "aa566704"
click at [638, 268] on button "Check Status" at bounding box center [660, 272] width 520 height 25
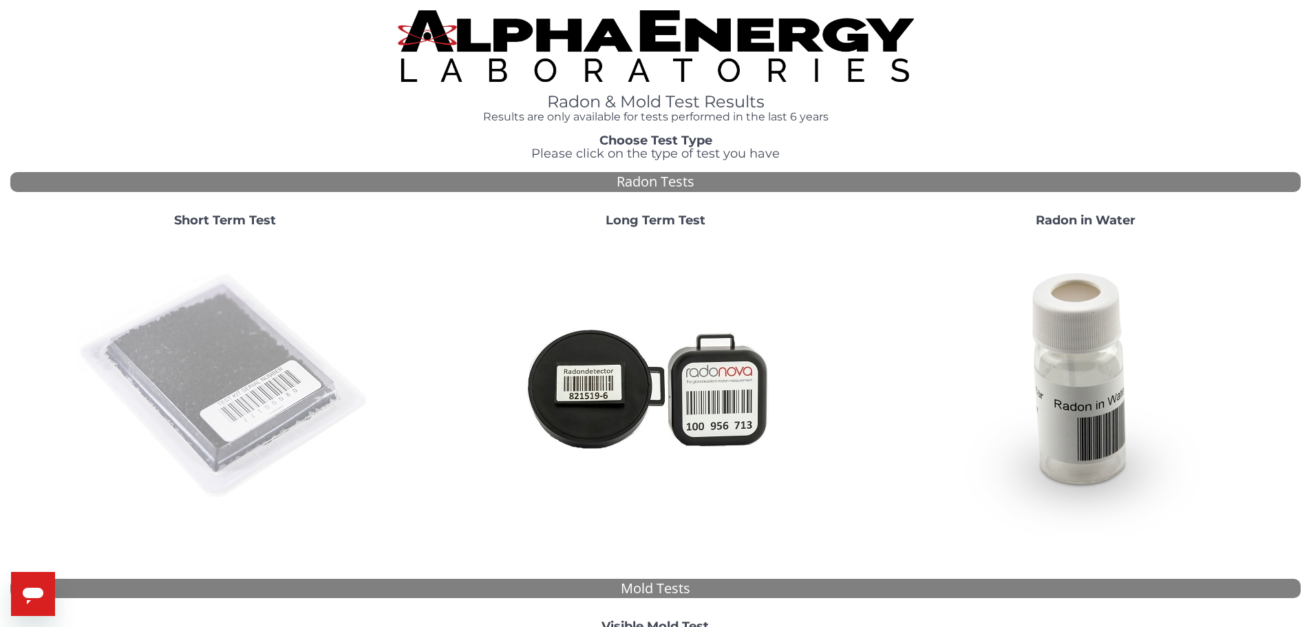
click at [243, 348] on img at bounding box center [225, 387] width 296 height 296
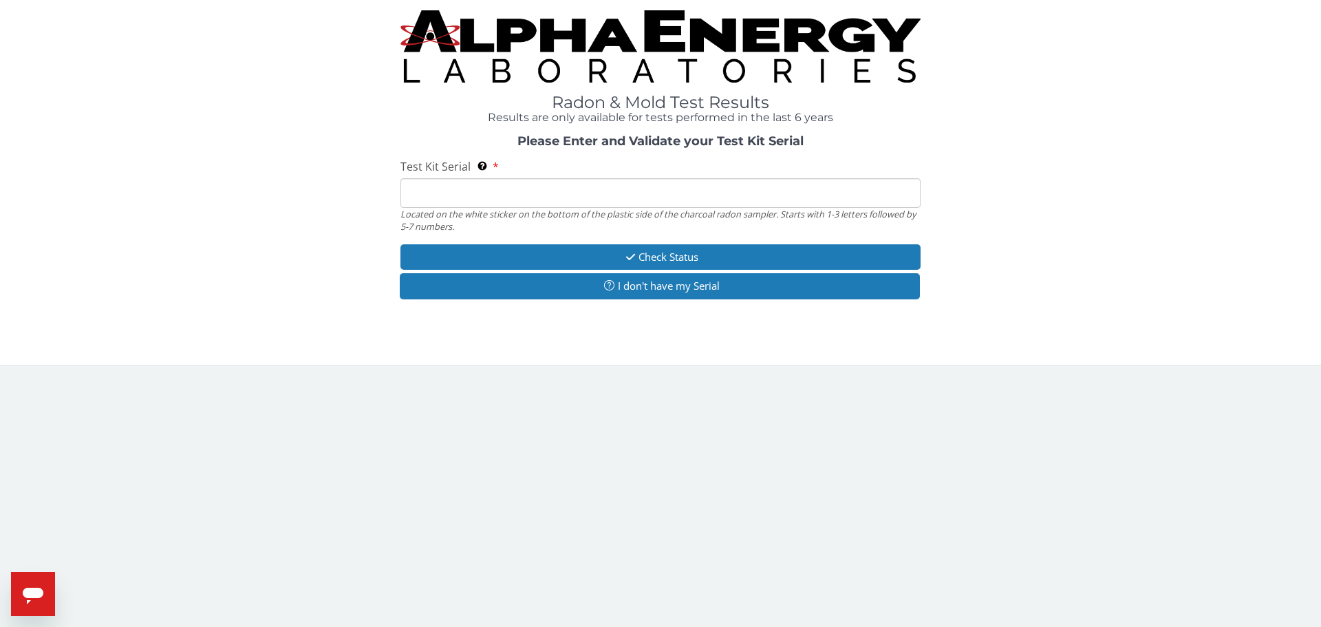
click at [438, 190] on input "Test Kit Serial Located on the white sticker on the bottom of the plastic side …" at bounding box center [660, 193] width 520 height 30
paste input "aa566660"
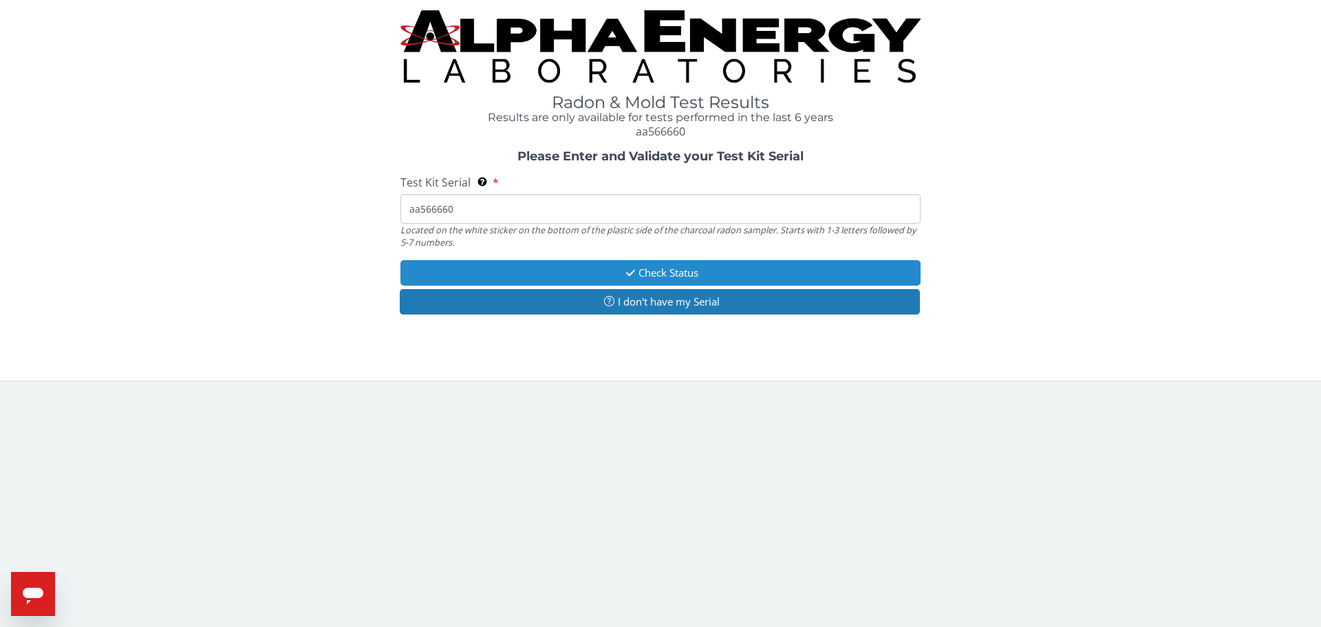
type input "aa566660"
click at [488, 269] on button "Check Status" at bounding box center [660, 272] width 520 height 25
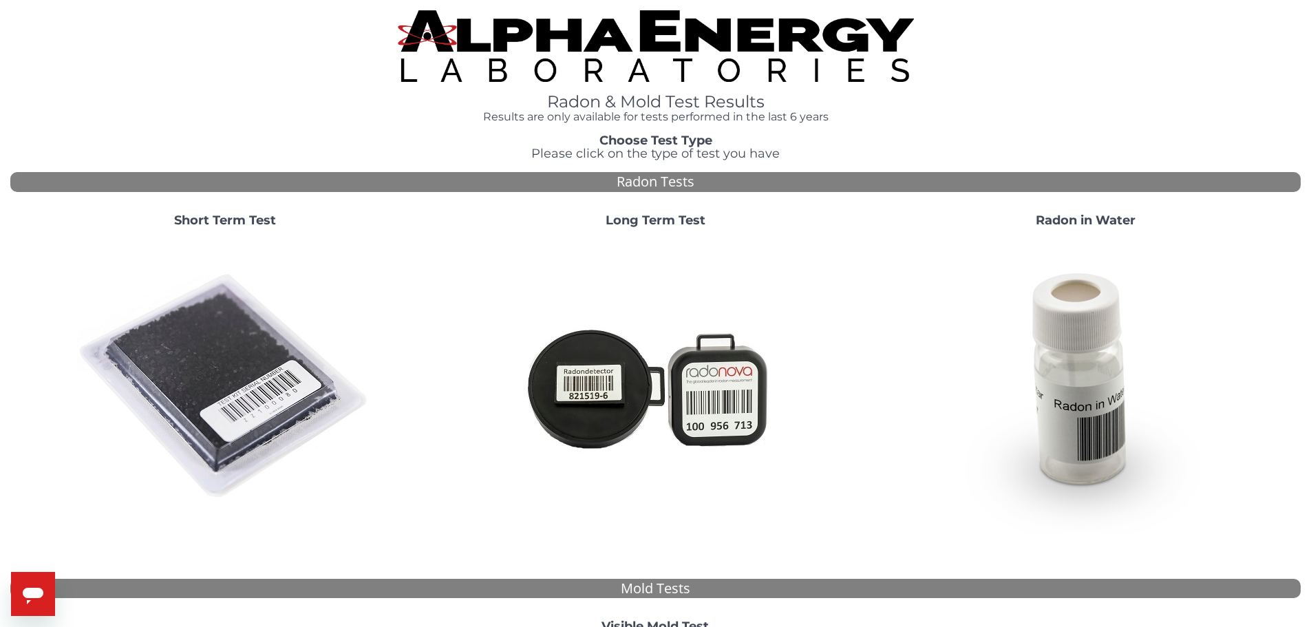
drag, startPoint x: 248, startPoint y: 308, endPoint x: 242, endPoint y: 304, distance: 7.7
click at [247, 307] on img at bounding box center [225, 387] width 296 height 296
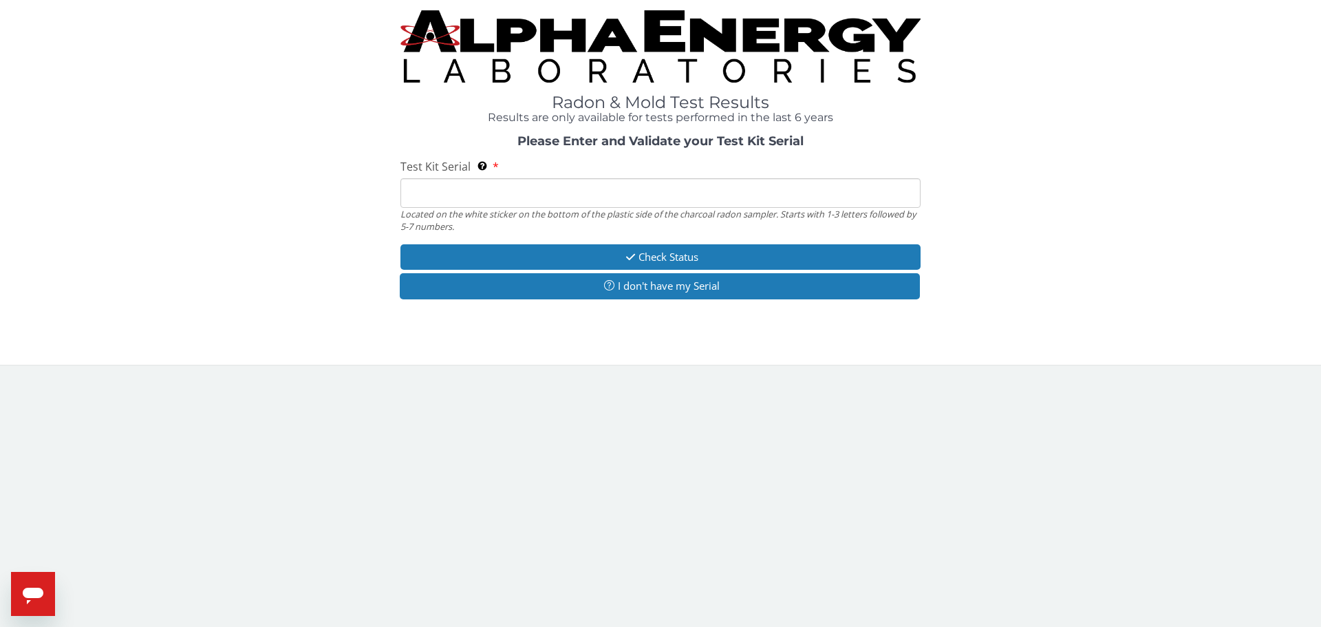
click at [537, 193] on input "Test Kit Serial Located on the white sticker on the bottom of the plastic side …" at bounding box center [660, 193] width 520 height 30
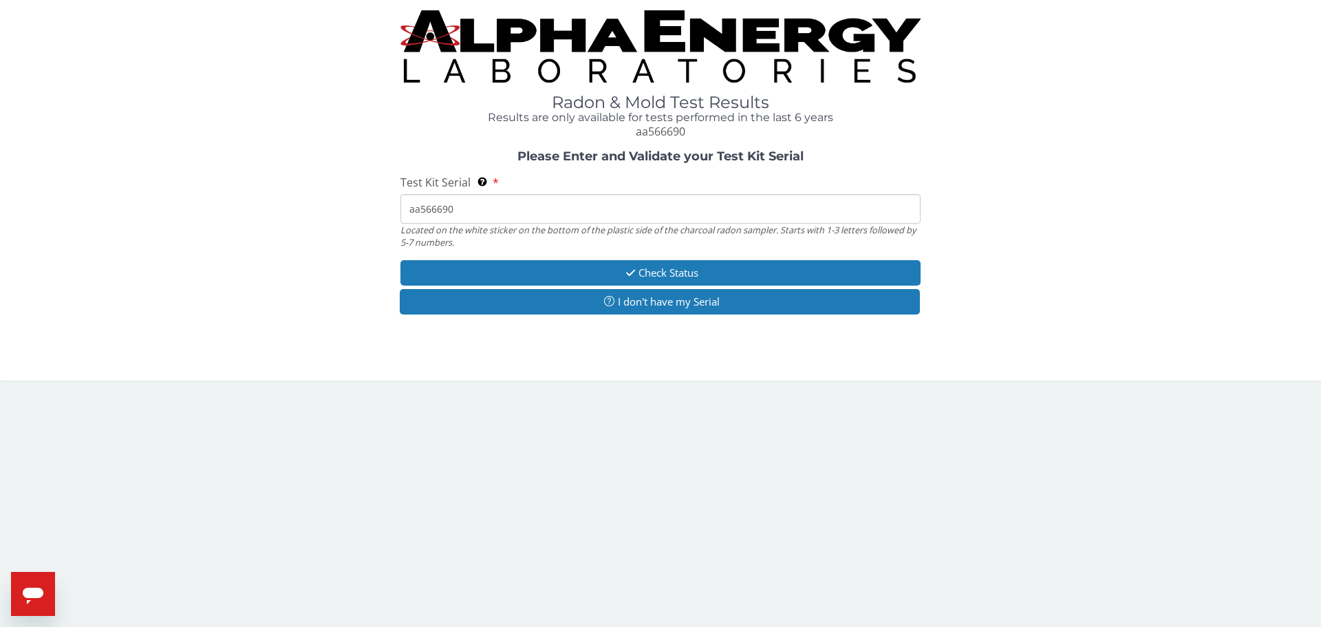
type input "aa566690"
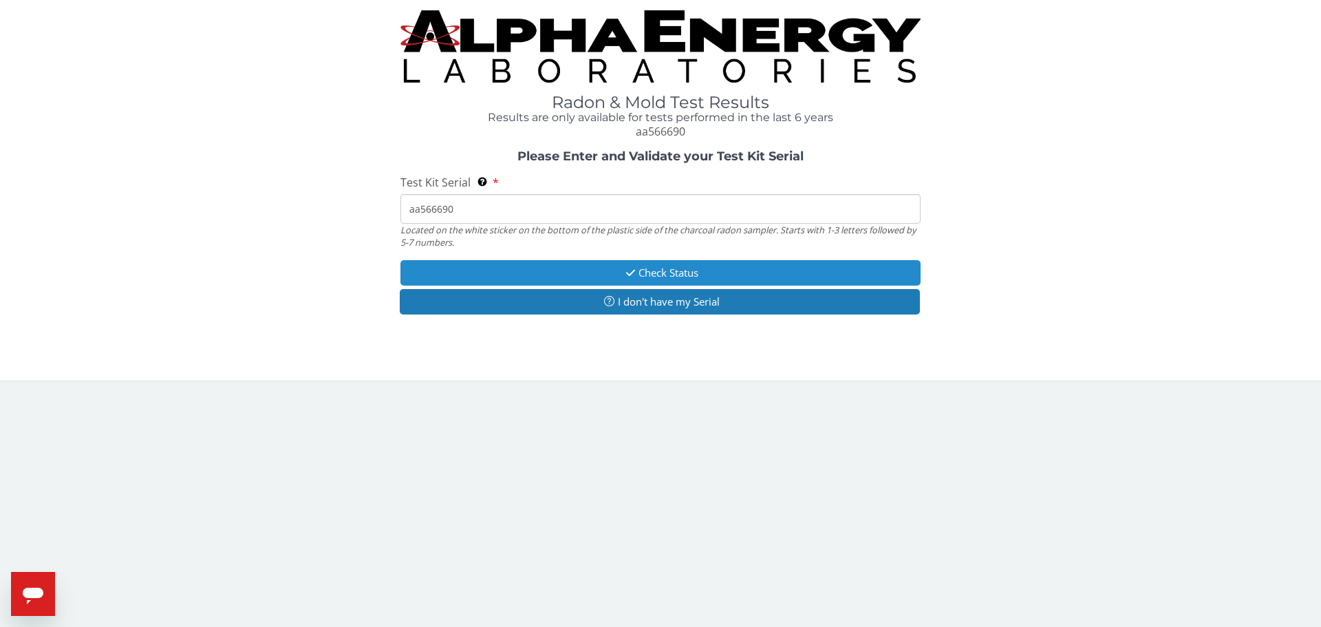
click at [594, 265] on button "Check Status" at bounding box center [660, 272] width 520 height 25
